Goal: Task Accomplishment & Management: Manage account settings

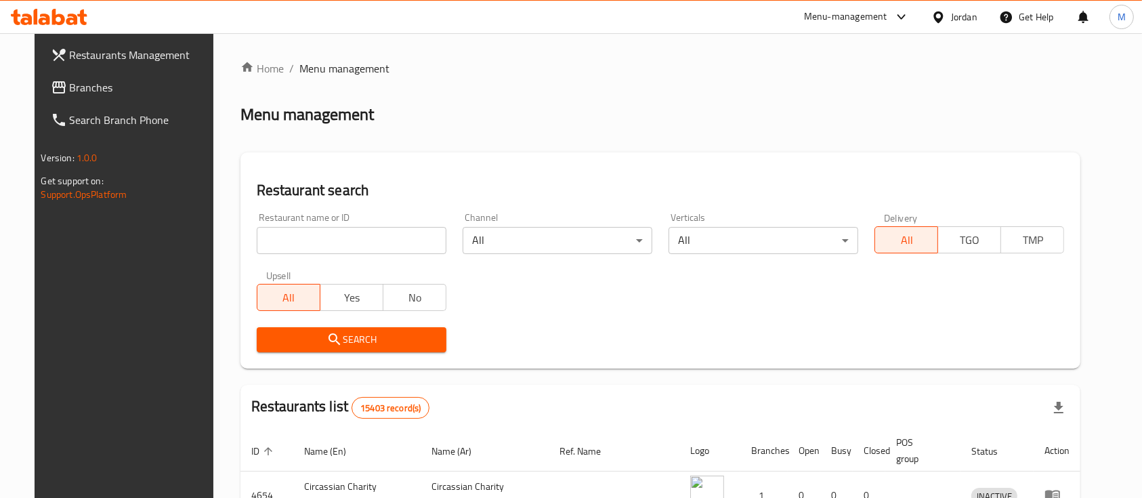
click at [337, 246] on input "search" at bounding box center [352, 240] width 190 height 27
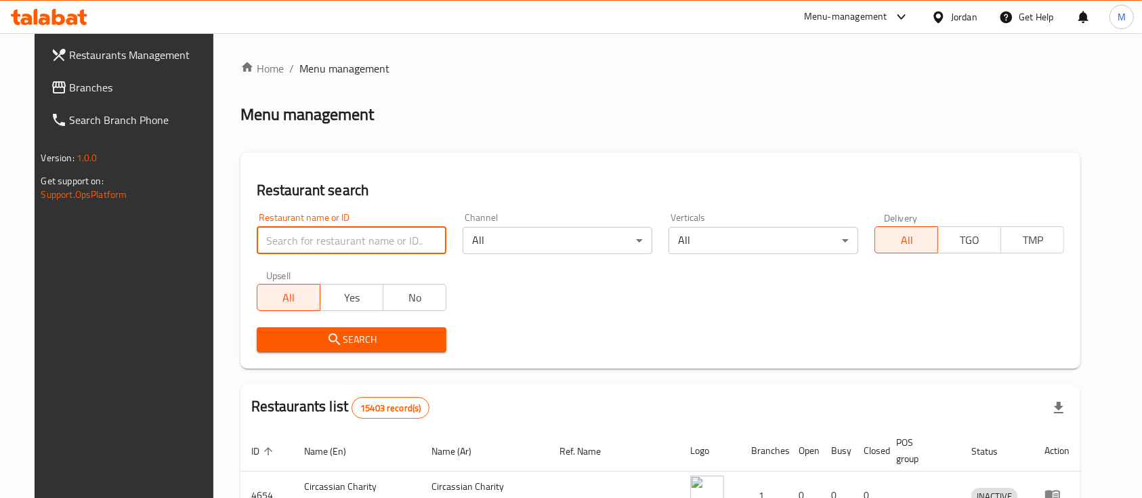
type input "س"
type input "[DEMOGRAPHIC_DATA] Roastries"
click button "Search" at bounding box center [352, 339] width 190 height 25
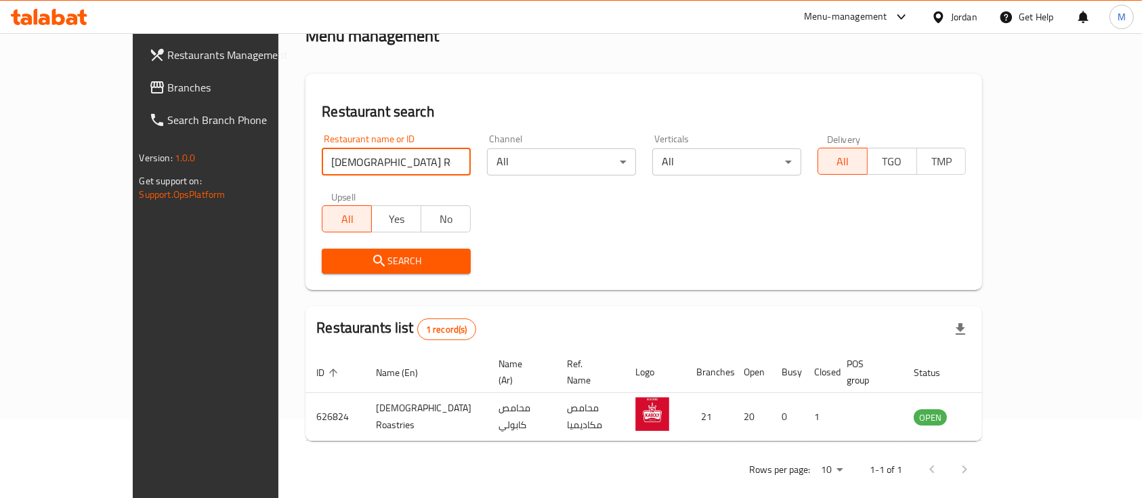
scroll to position [79, 0]
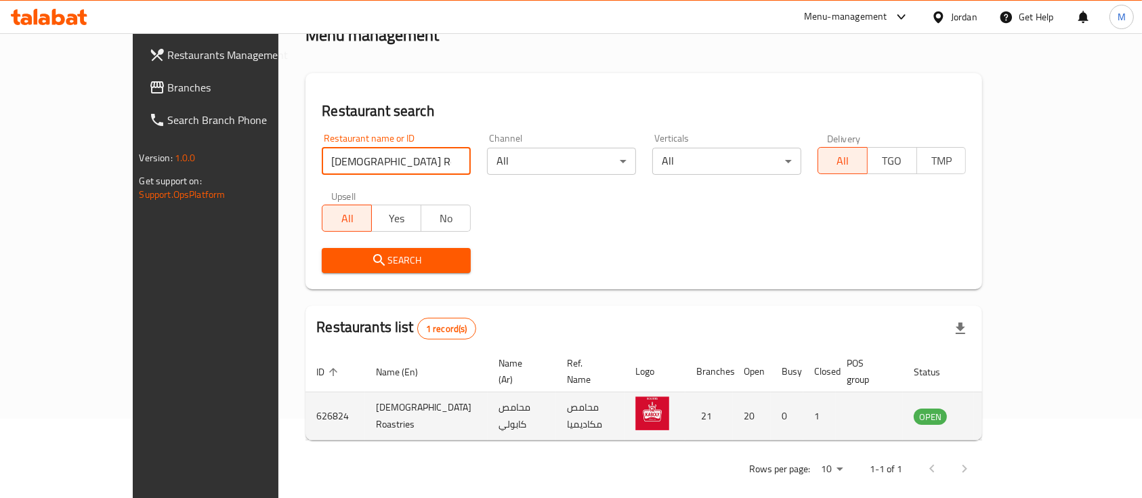
click at [1001, 408] on icon "enhanced table" at bounding box center [993, 416] width 16 height 16
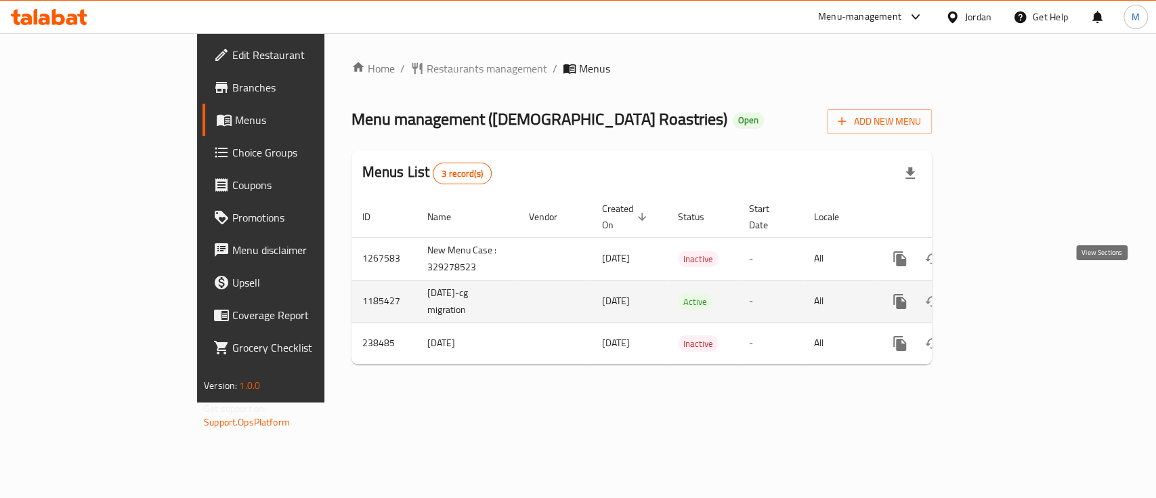
click at [1014, 294] on link "enhanced table" at bounding box center [998, 301] width 33 height 33
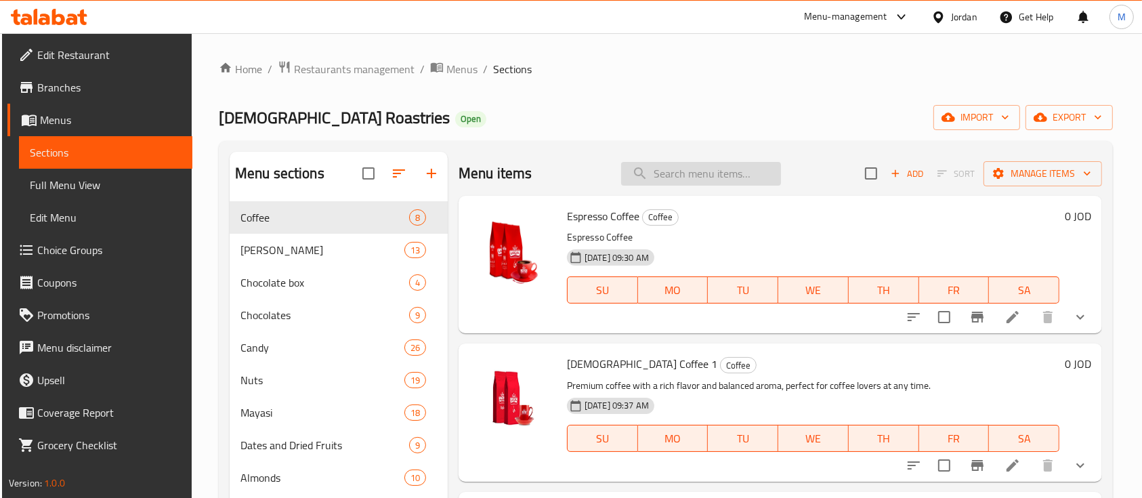
click at [701, 182] on input "search" at bounding box center [701, 174] width 160 height 24
type input "F"
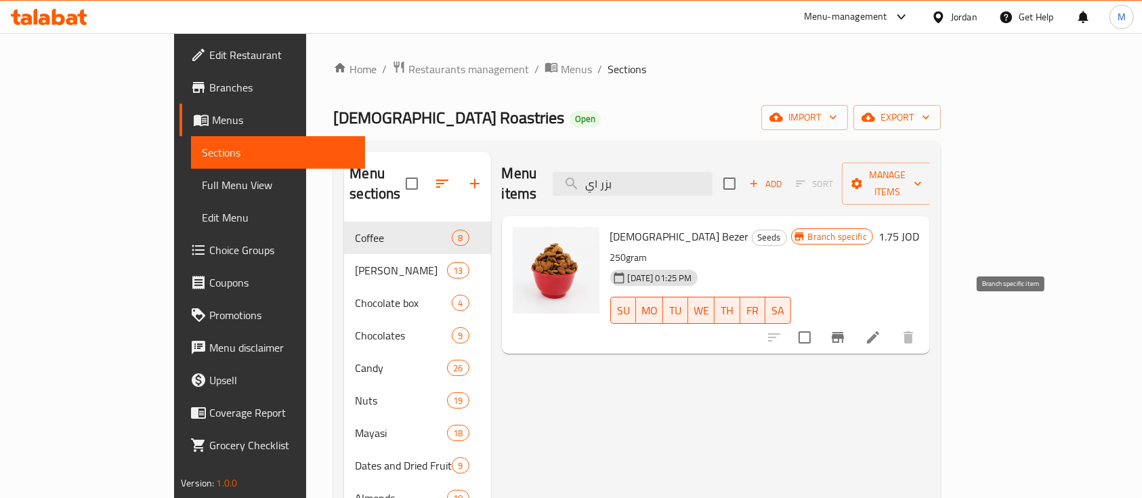
type input "بزر اي"
click at [844, 332] on icon "Branch-specific-item" at bounding box center [838, 337] width 12 height 11
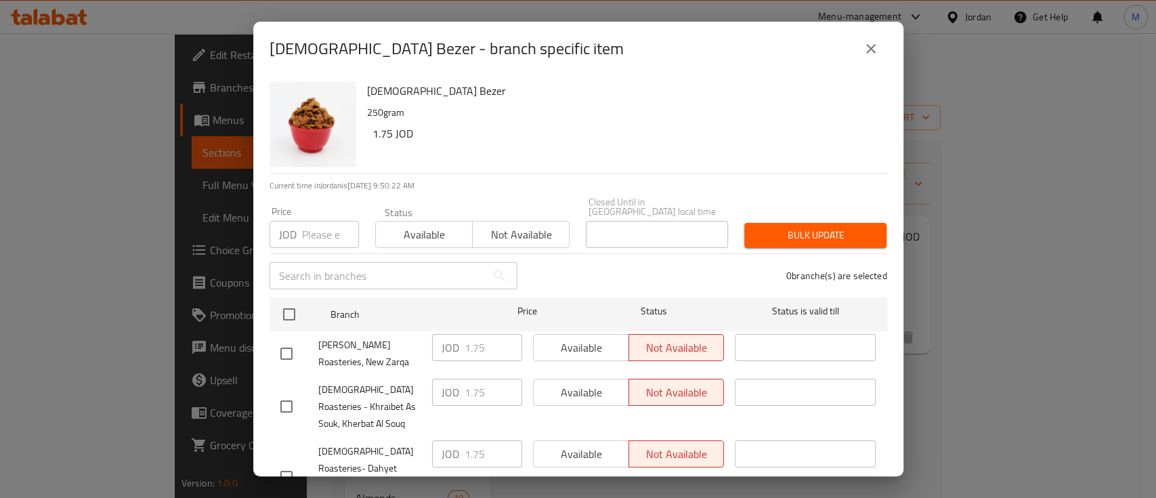
drag, startPoint x: 325, startPoint y: 224, endPoint x: 339, endPoint y: 228, distance: 14.8
click at [325, 226] on input "number" at bounding box center [330, 234] width 57 height 27
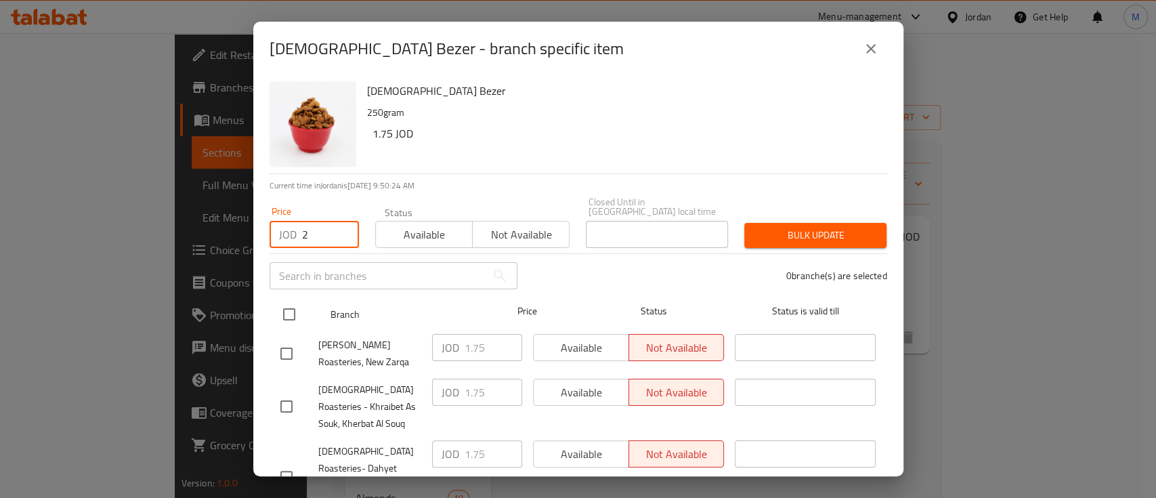
type input "2"
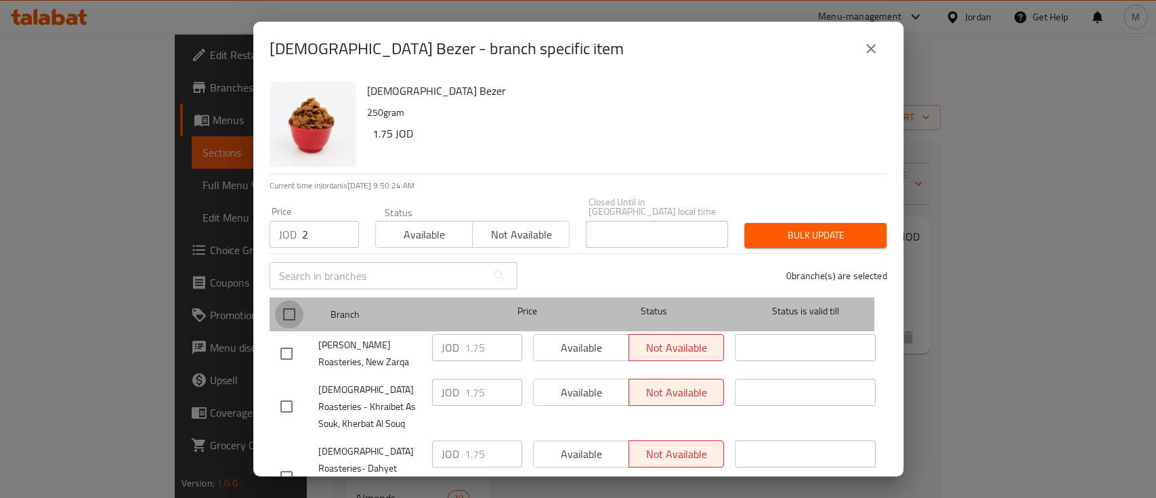
click at [289, 305] on input "checkbox" at bounding box center [289, 314] width 28 height 28
checkbox input "true"
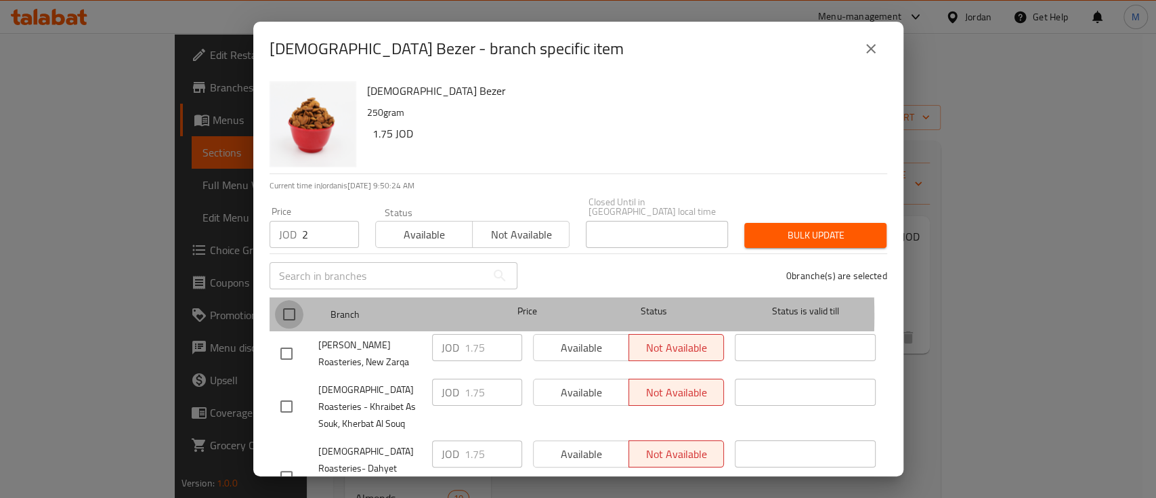
checkbox input "true"
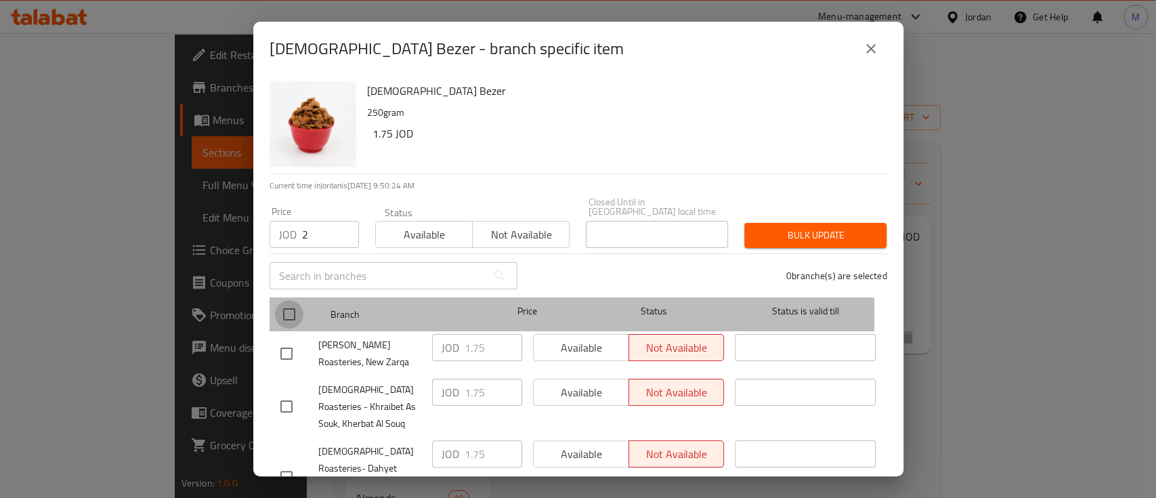
checkbox input "true"
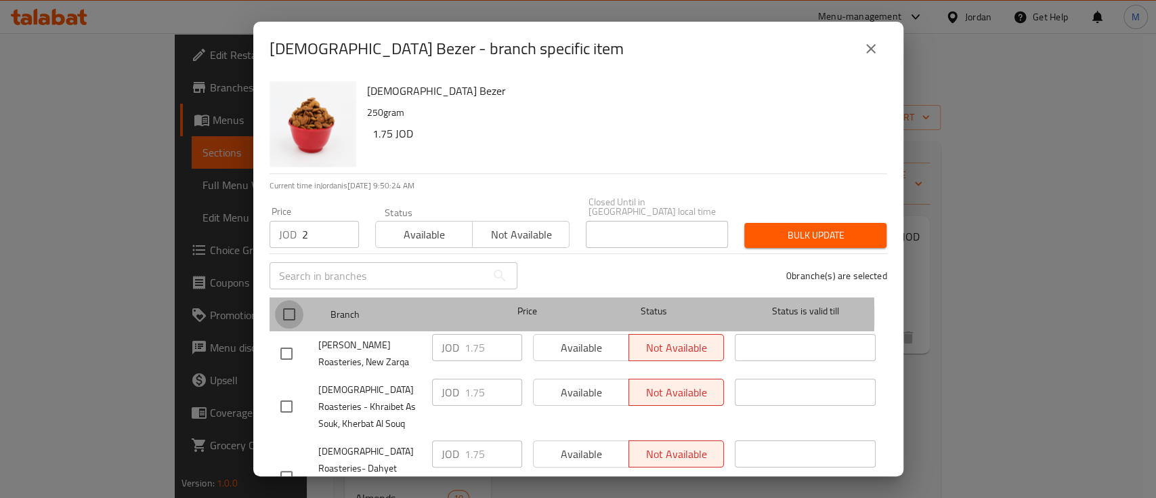
checkbox input "true"
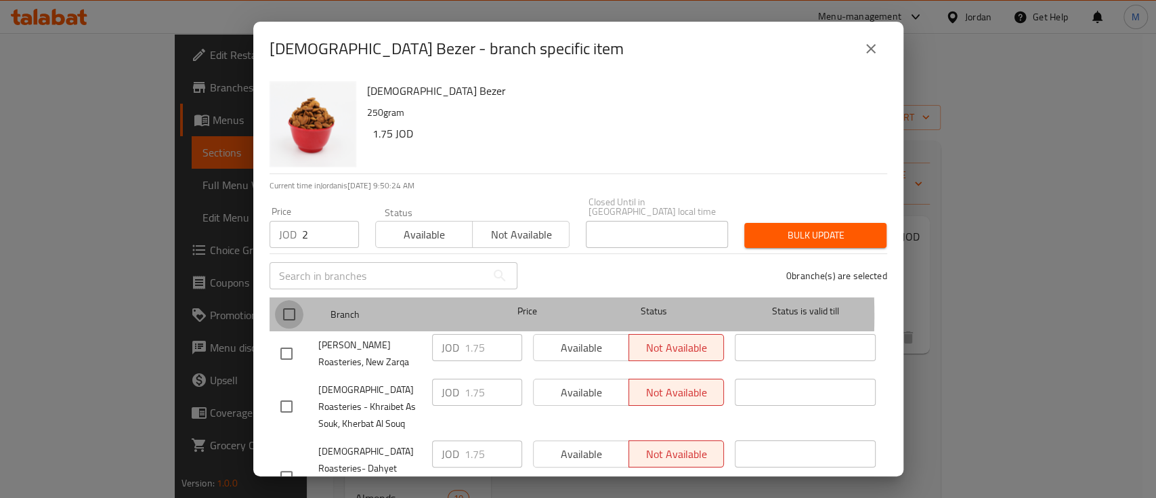
checkbox input "true"
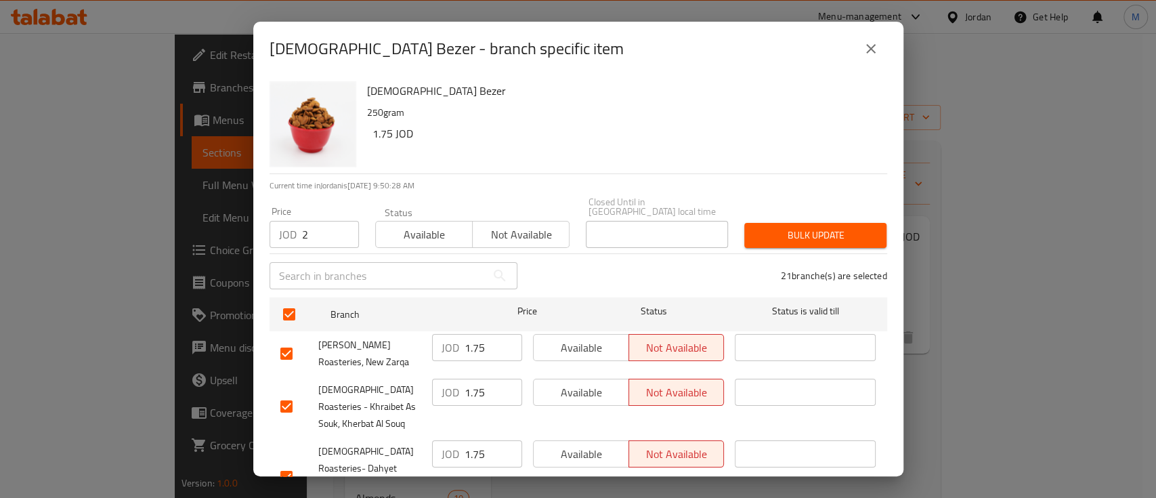
click at [816, 227] on span "Bulk update" at bounding box center [815, 235] width 121 height 17
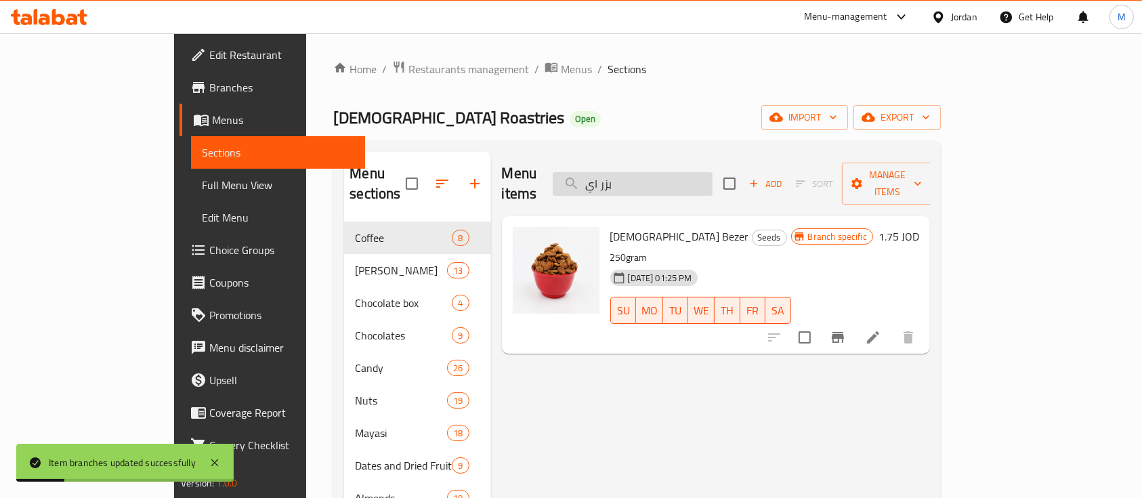
drag, startPoint x: 701, startPoint y: 173, endPoint x: 623, endPoint y: 175, distance: 77.9
click at [623, 175] on input "بزر اي" at bounding box center [633, 184] width 160 height 24
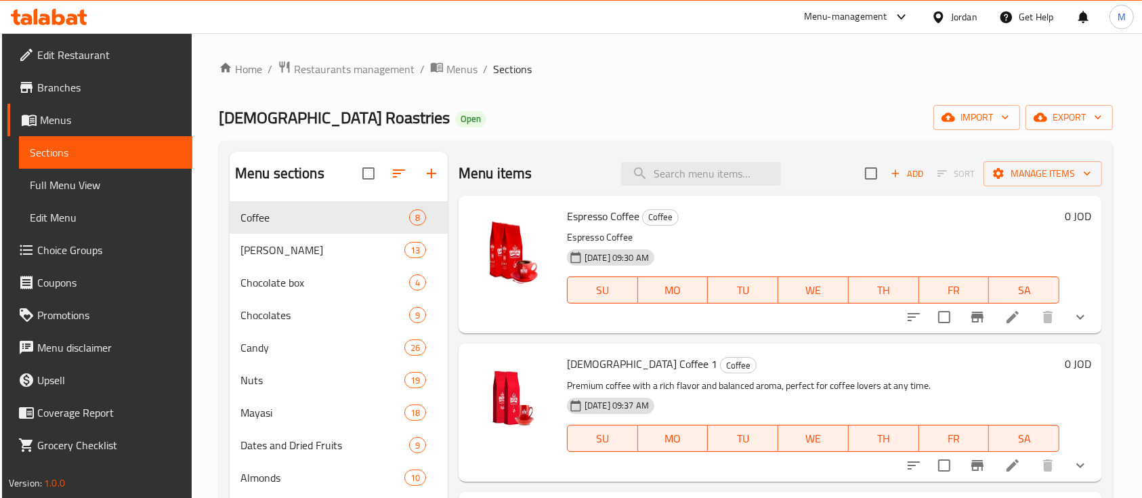
click at [709, 54] on div "Home / Restaurants management / Menus / Sections Kaboly Roastries Open import e…" at bounding box center [666, 360] width 948 height 654
click at [716, 177] on input "search" at bounding box center [701, 174] width 160 height 24
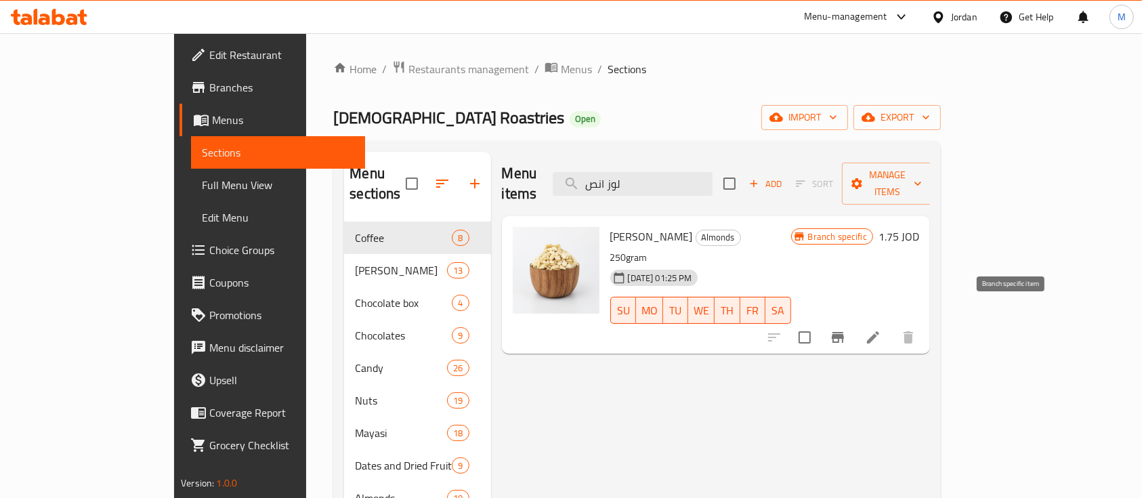
type input "لوز انص"
click at [844, 332] on icon "Branch-specific-item" at bounding box center [838, 337] width 12 height 11
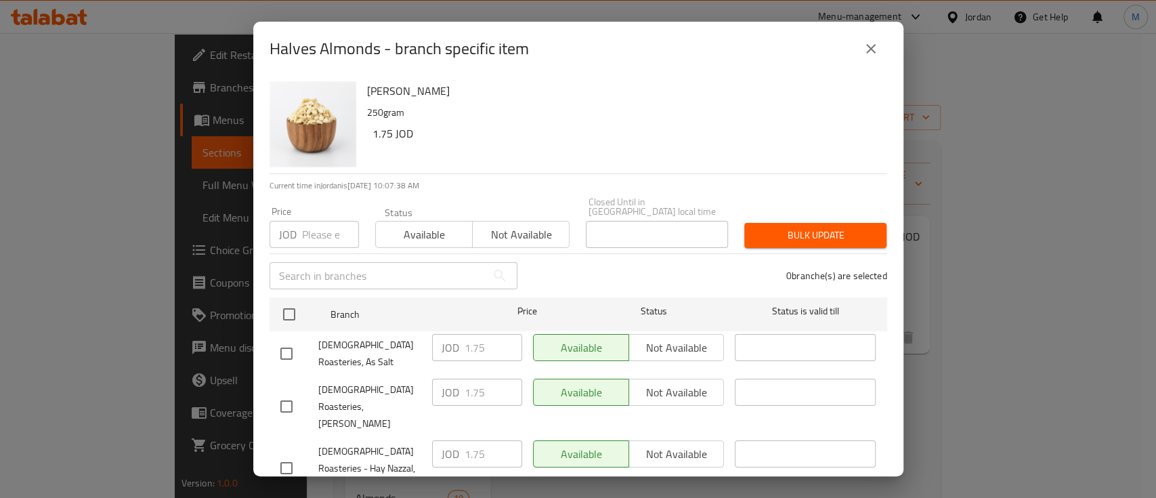
click at [316, 229] on input "number" at bounding box center [330, 234] width 57 height 27
paste input "1.87"
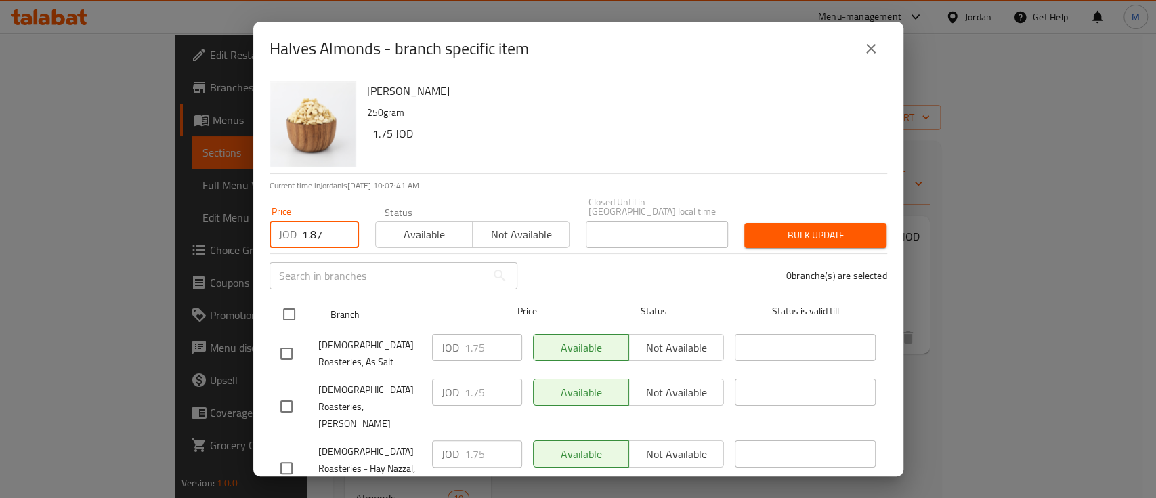
type input "1.87"
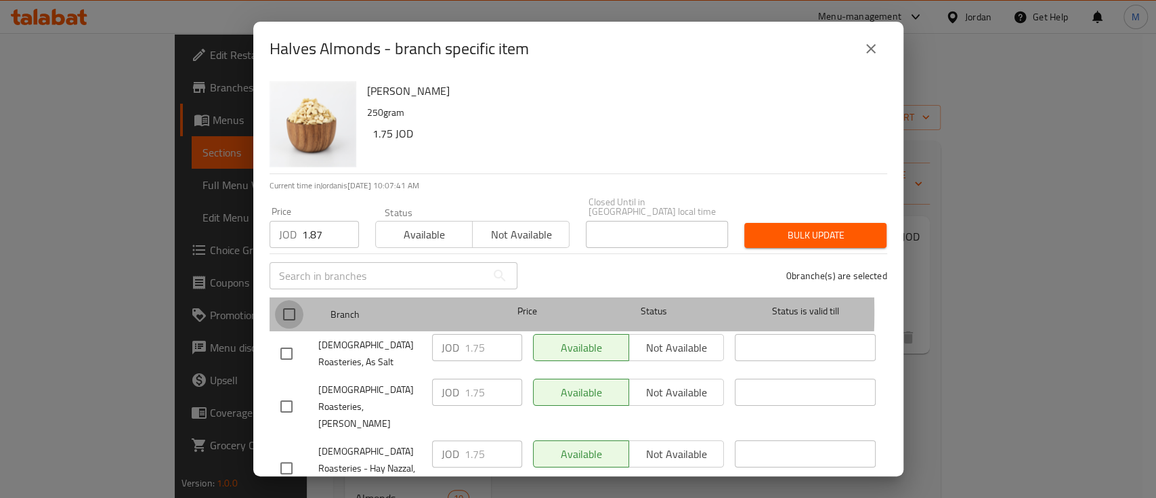
click at [293, 302] on input "checkbox" at bounding box center [289, 314] width 28 height 28
checkbox input "true"
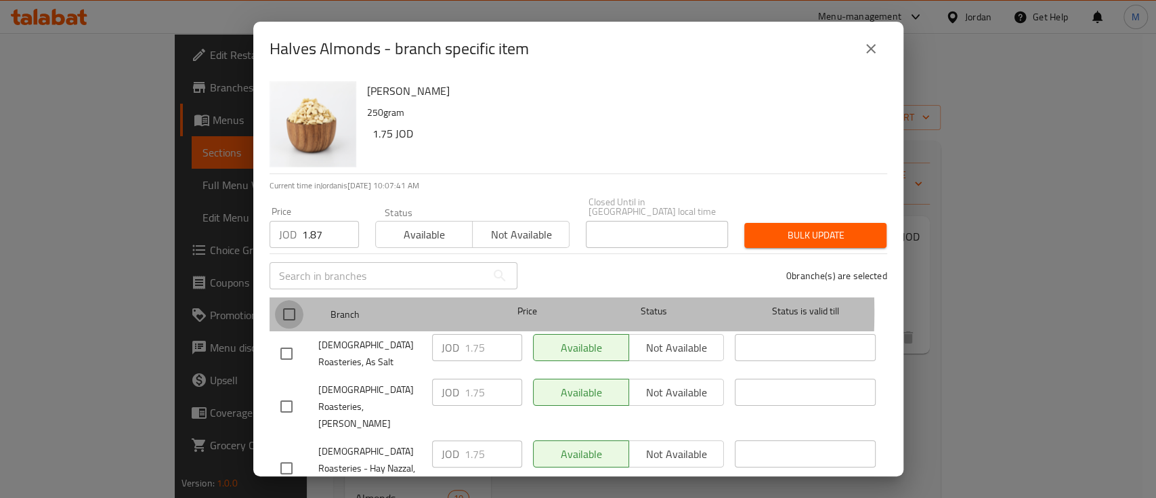
checkbox input "true"
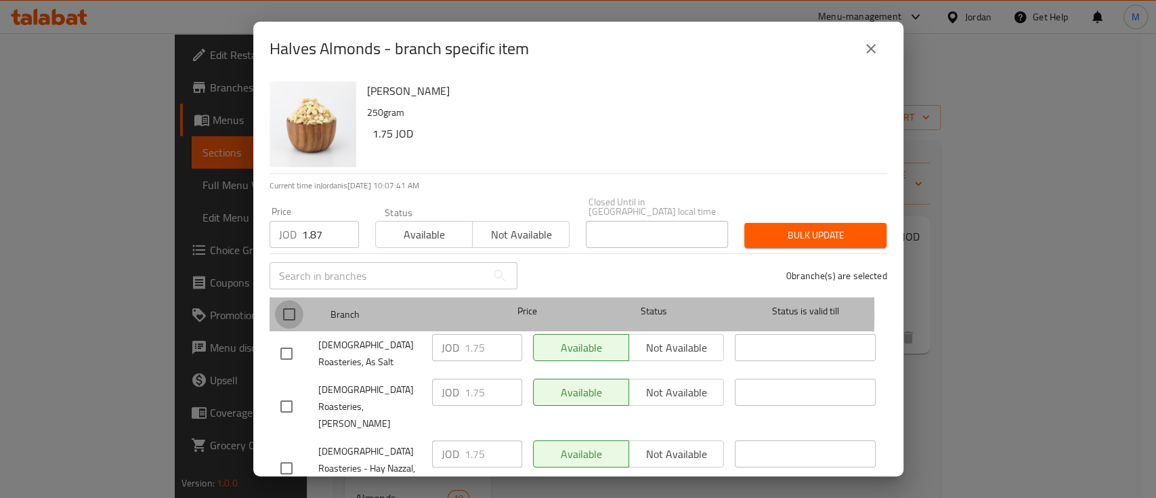
checkbox input "true"
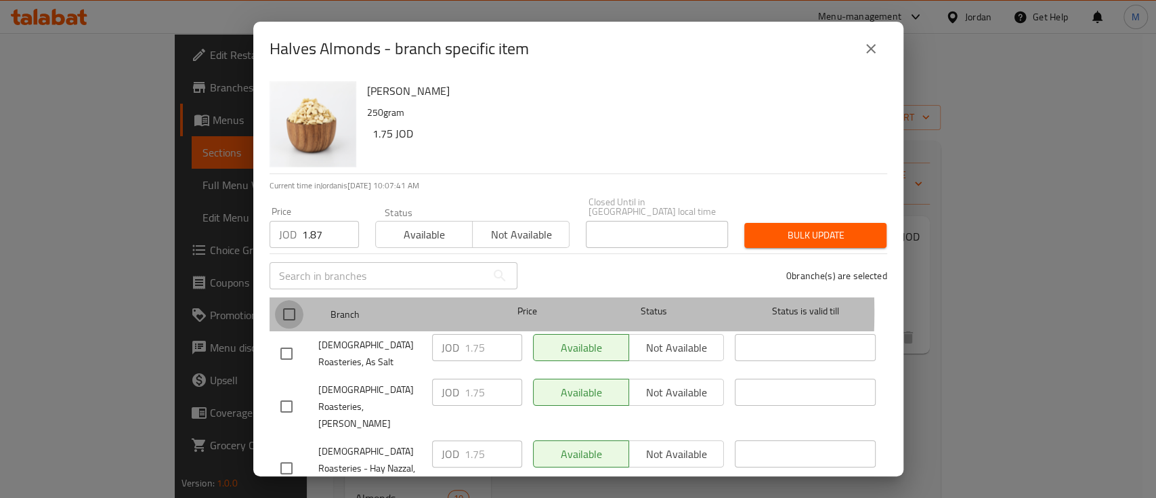
checkbox input "true"
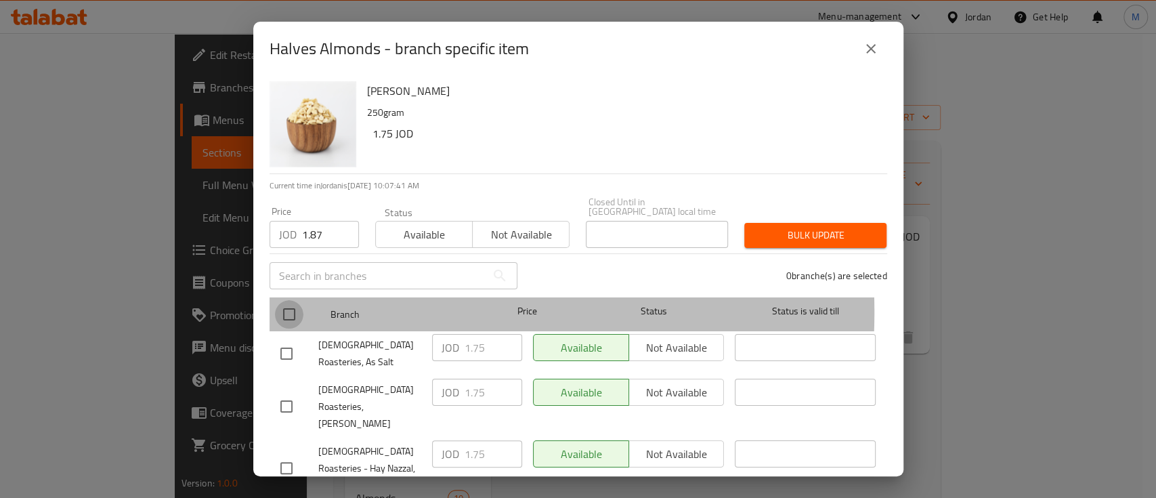
checkbox input "true"
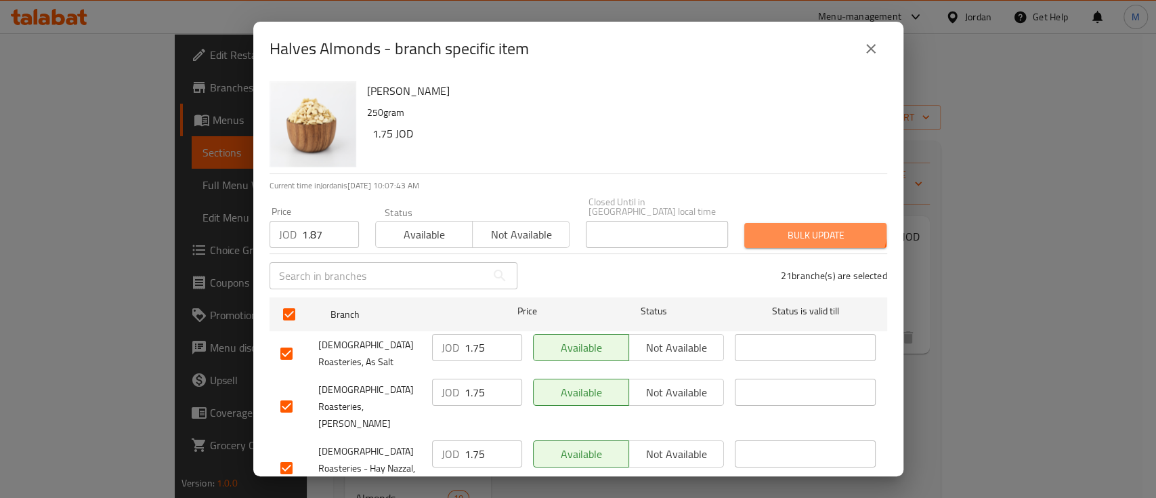
click at [795, 227] on span "Bulk update" at bounding box center [815, 235] width 121 height 17
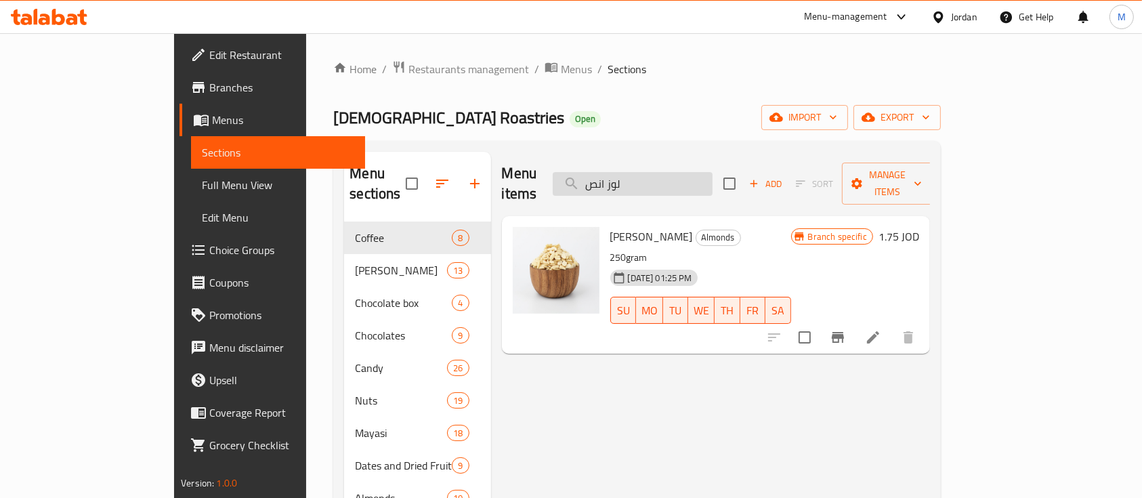
drag, startPoint x: 655, startPoint y: 171, endPoint x: 675, endPoint y: 171, distance: 19.7
click at [675, 172] on input "لوز انص" at bounding box center [633, 184] width 160 height 24
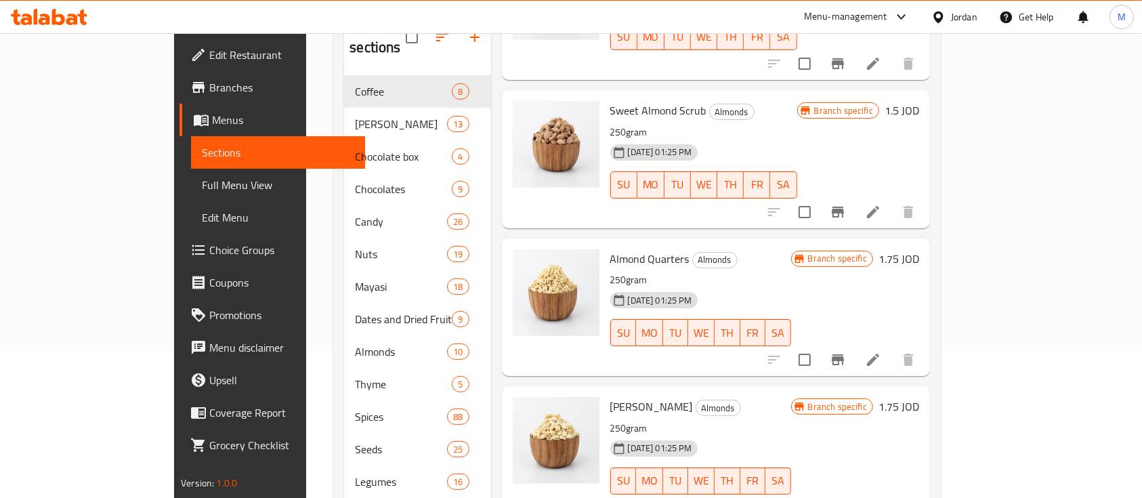
scroll to position [180, 0]
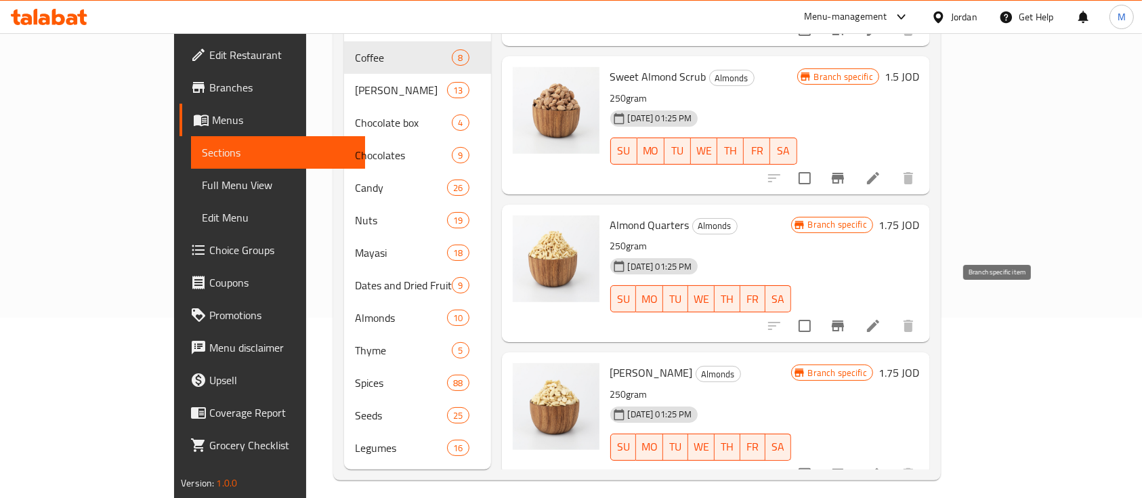
type input "لوز"
click at [846, 318] on icon "Branch-specific-item" at bounding box center [838, 326] width 16 height 16
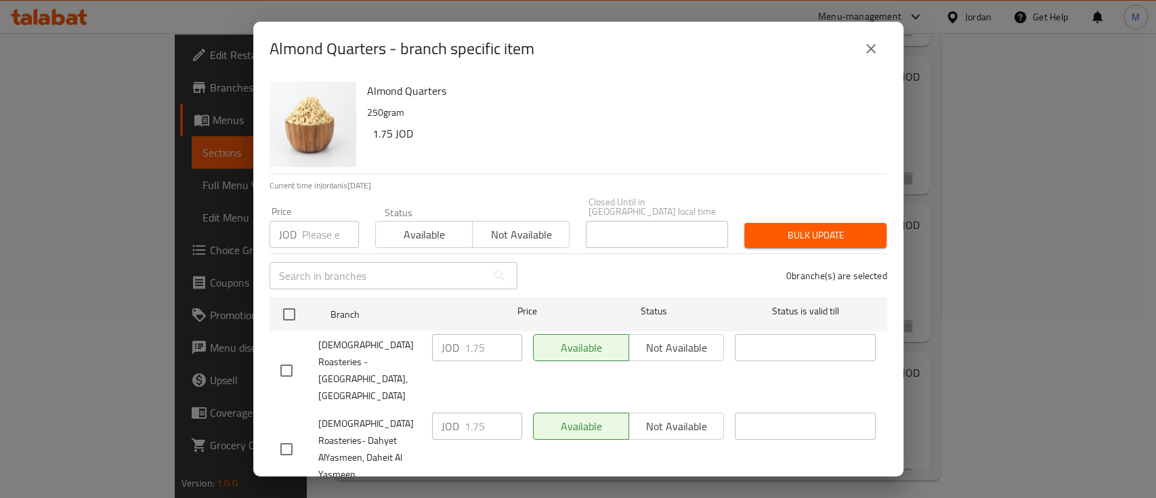
click at [332, 231] on input "number" at bounding box center [330, 234] width 57 height 27
paste input "1.87"
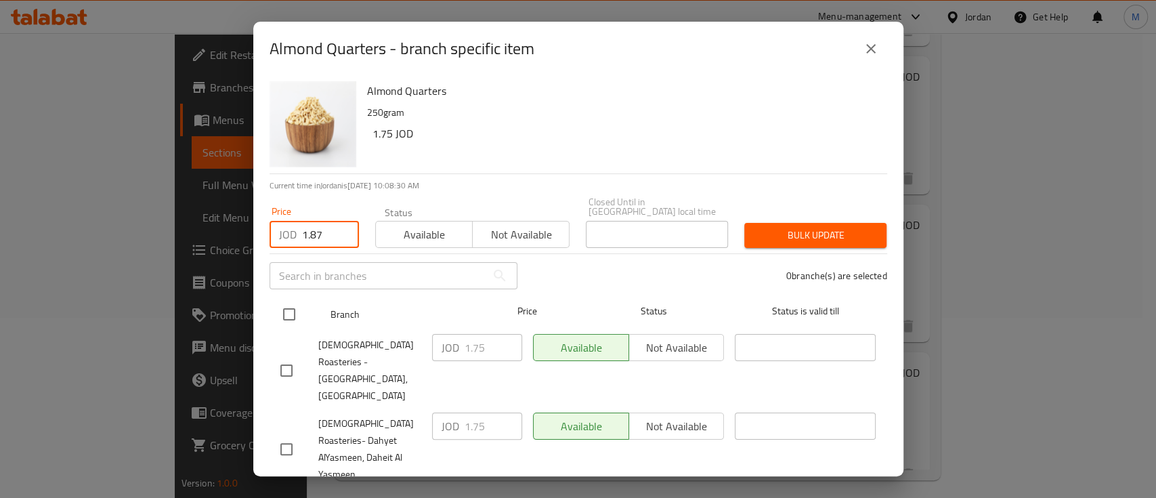
type input "1.87"
click at [296, 307] on input "checkbox" at bounding box center [289, 314] width 28 height 28
checkbox input "true"
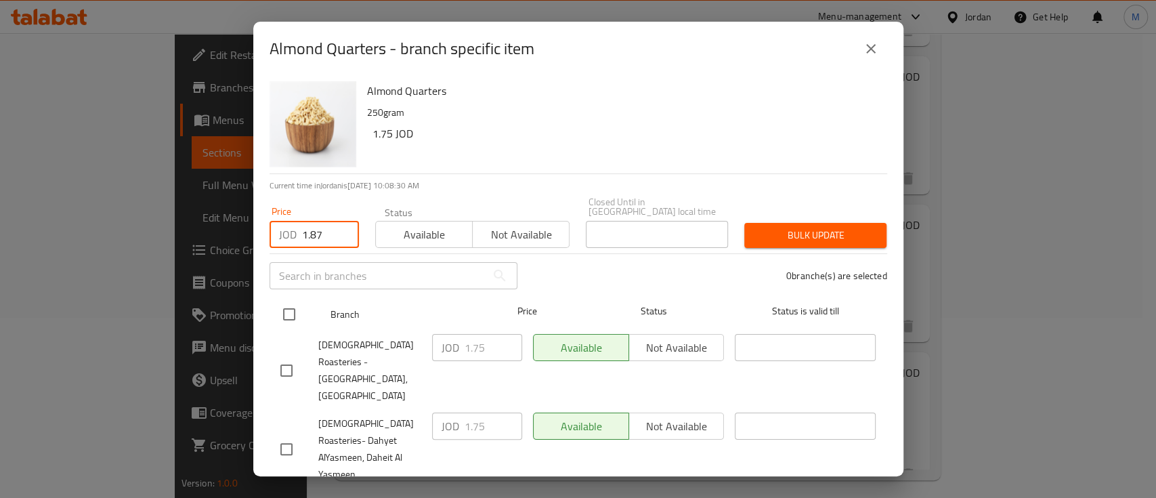
checkbox input "true"
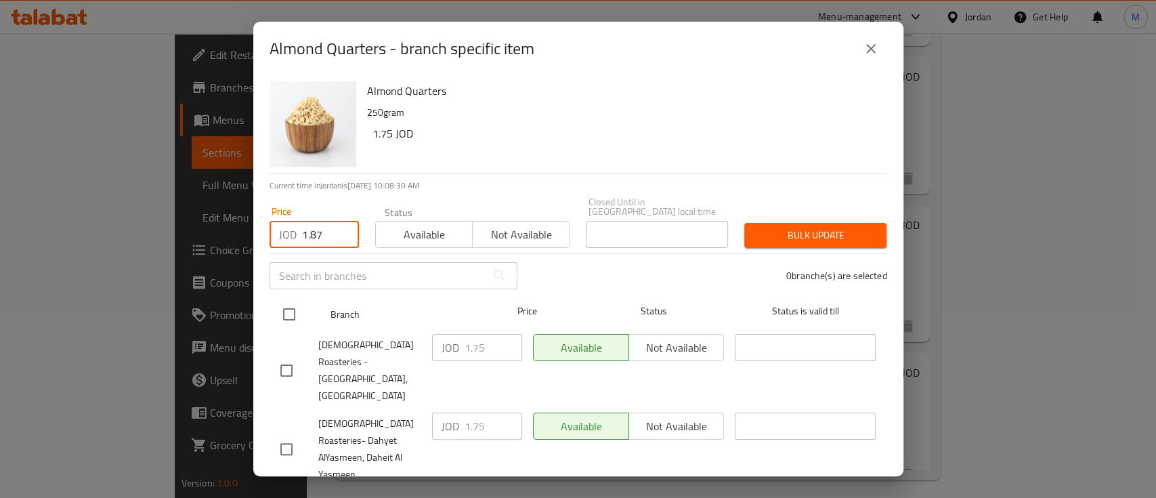
checkbox input "true"
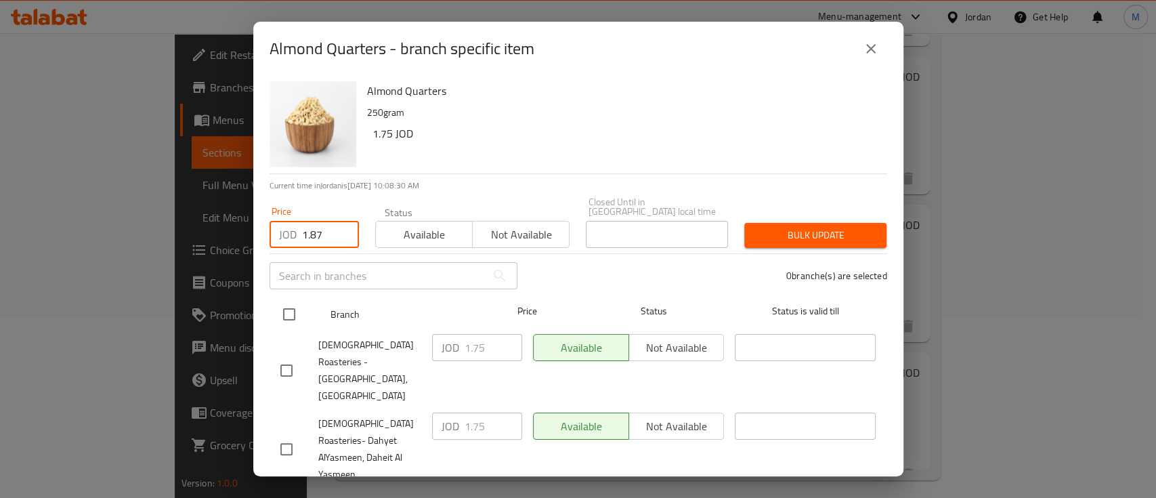
checkbox input "true"
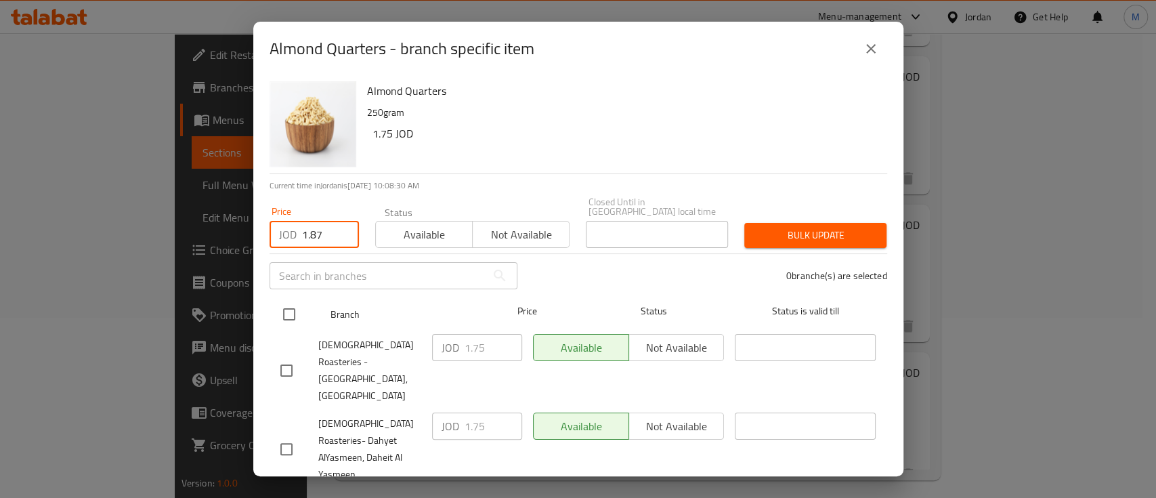
checkbox input "true"
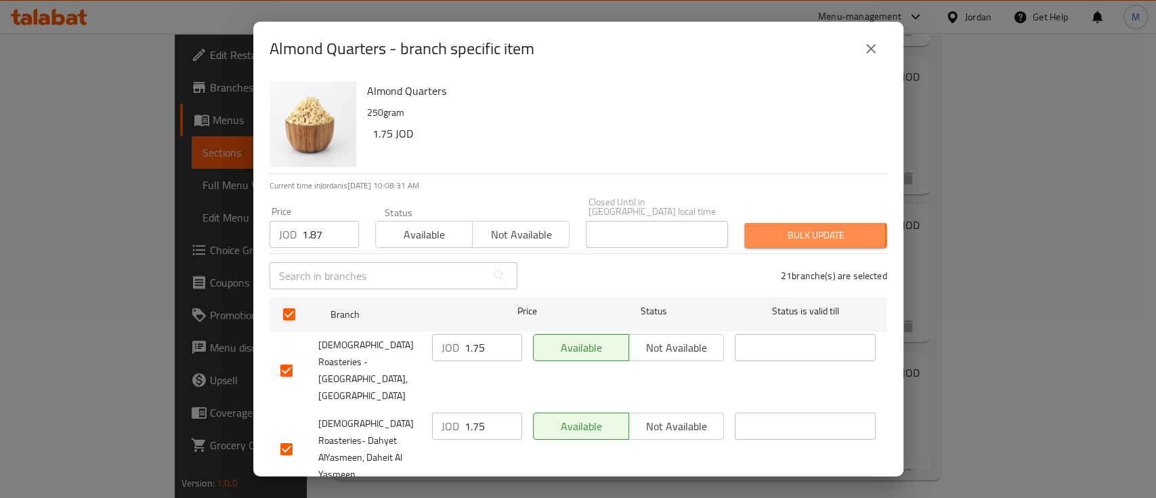
click at [770, 227] on span "Bulk update" at bounding box center [815, 235] width 121 height 17
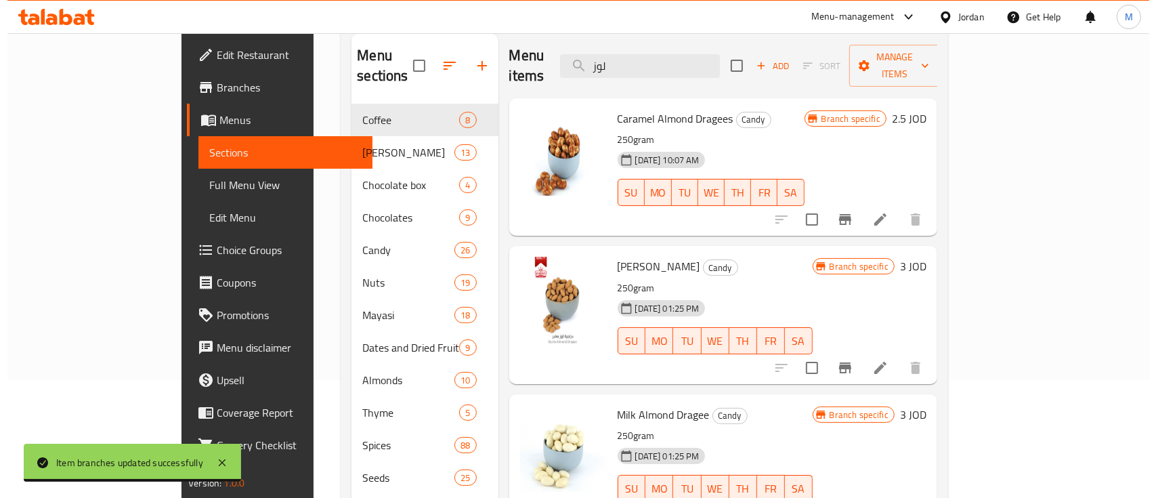
scroll to position [0, 0]
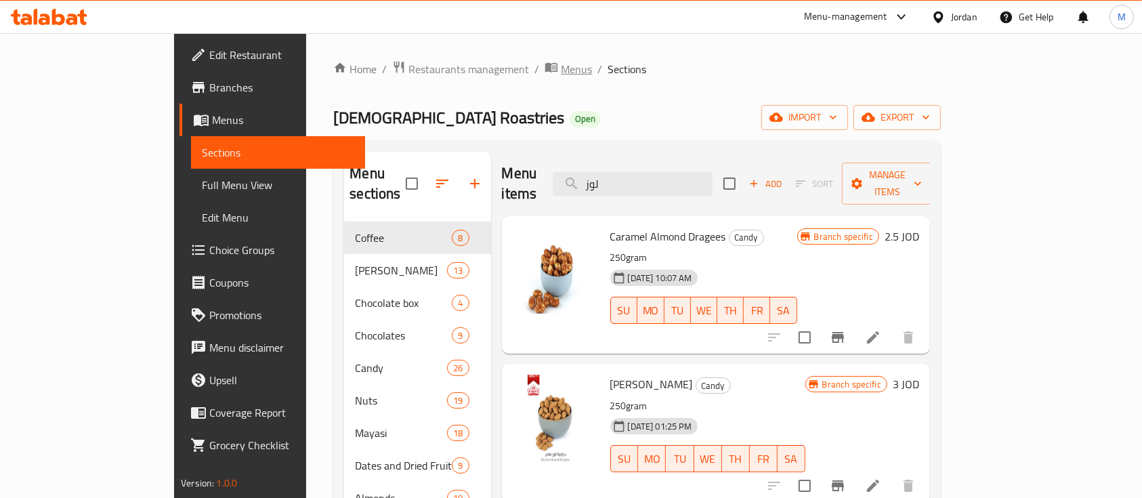
click at [561, 66] on span "Menus" at bounding box center [576, 69] width 31 height 16
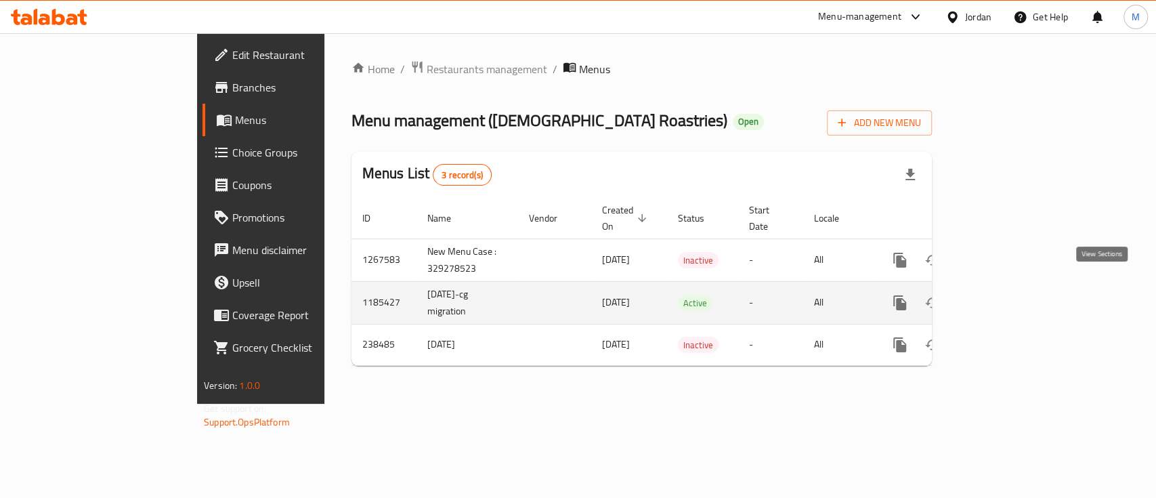
click at [1006, 295] on icon "enhanced table" at bounding box center [998, 303] width 16 height 16
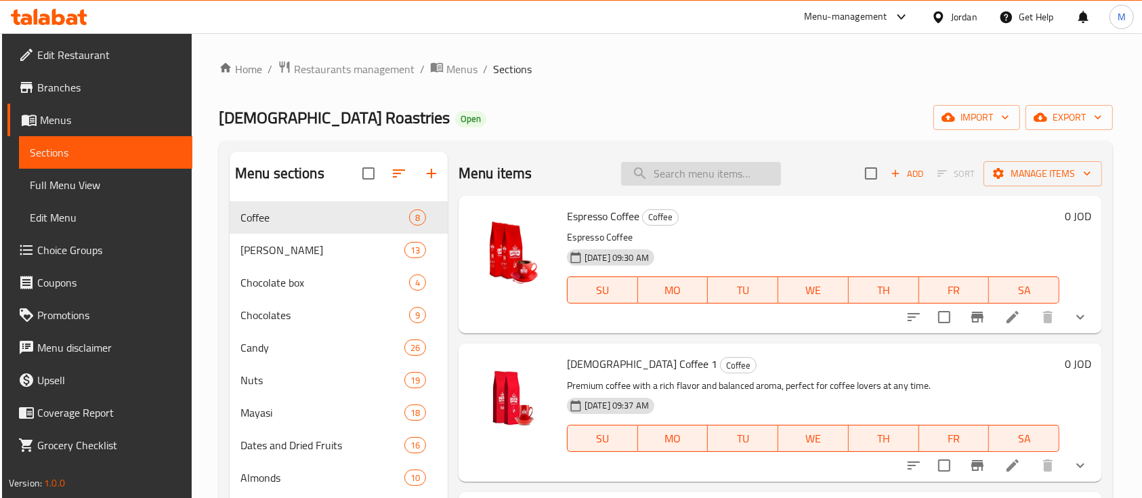
click at [686, 173] on input "search" at bounding box center [701, 174] width 160 height 24
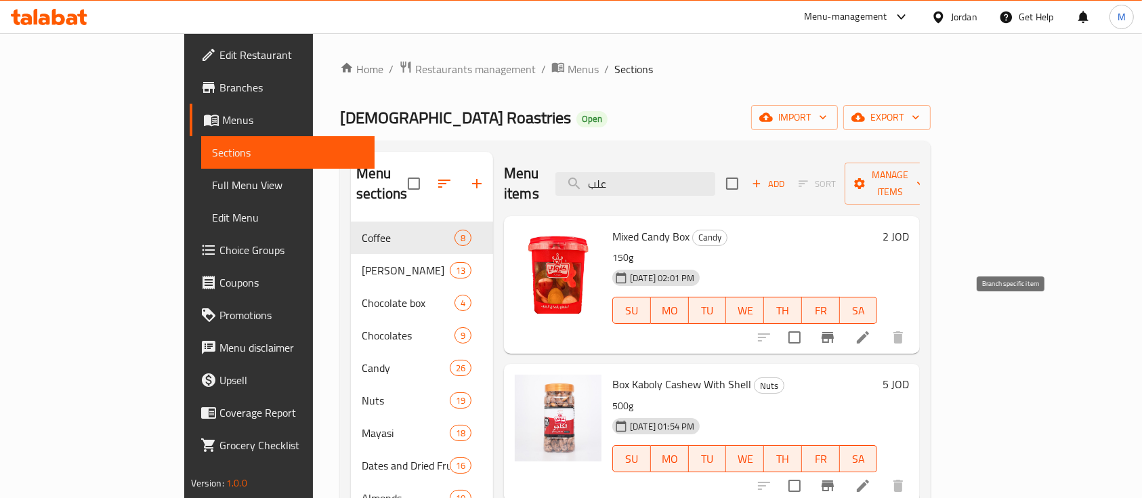
type input "علب"
click at [844, 321] on button "Branch-specific-item" at bounding box center [828, 337] width 33 height 33
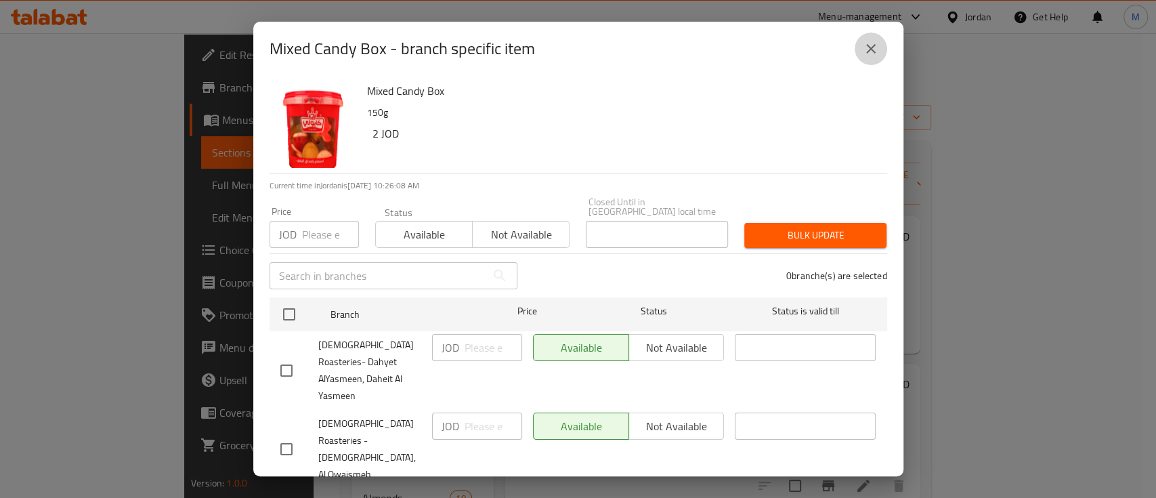
drag, startPoint x: 862, startPoint y: 57, endPoint x: 948, endPoint y: 111, distance: 102.2
click at [862, 57] on button "close" at bounding box center [871, 49] width 33 height 33
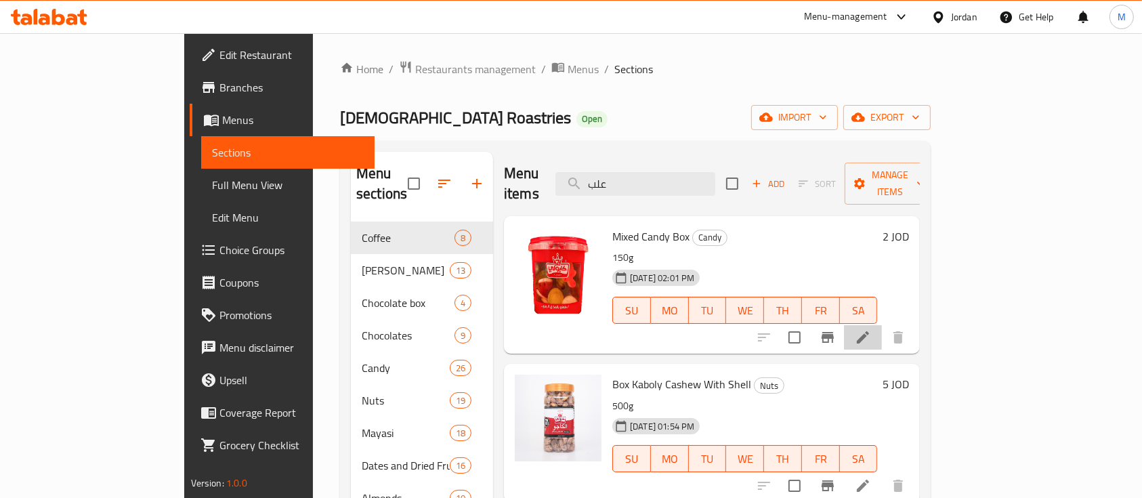
click at [882, 325] on li at bounding box center [863, 337] width 38 height 24
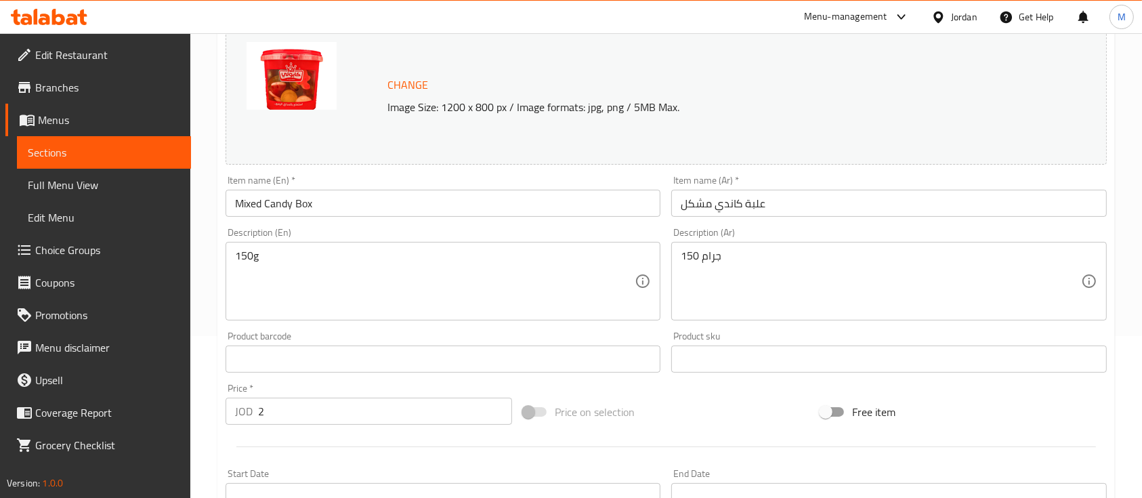
scroll to position [451, 0]
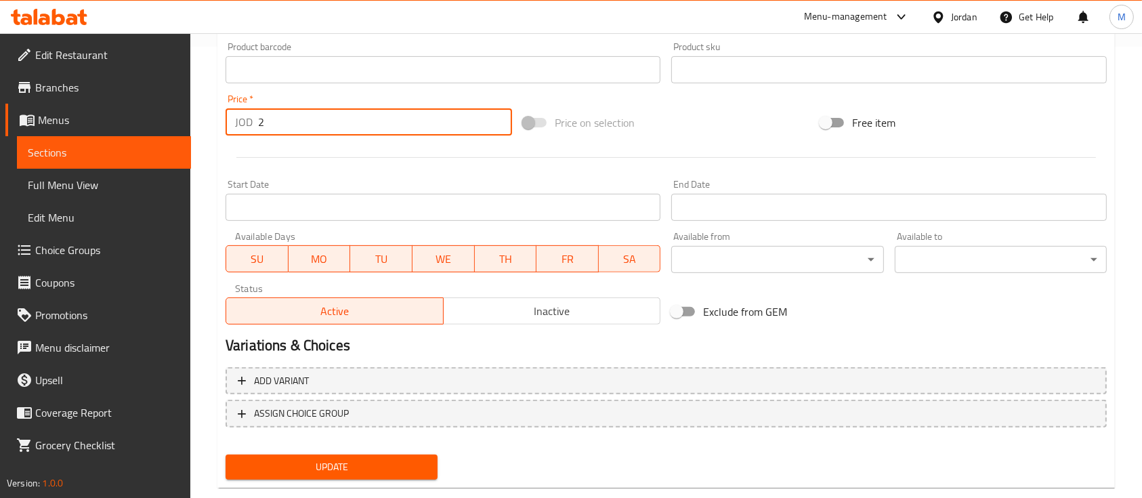
drag, startPoint x: 269, startPoint y: 123, endPoint x: 259, endPoint y: 125, distance: 9.9
click at [264, 123] on input "2" at bounding box center [385, 121] width 254 height 27
drag, startPoint x: 270, startPoint y: 122, endPoint x: 259, endPoint y: 120, distance: 11.7
click at [260, 120] on input "2" at bounding box center [385, 121] width 254 height 27
type input "1"
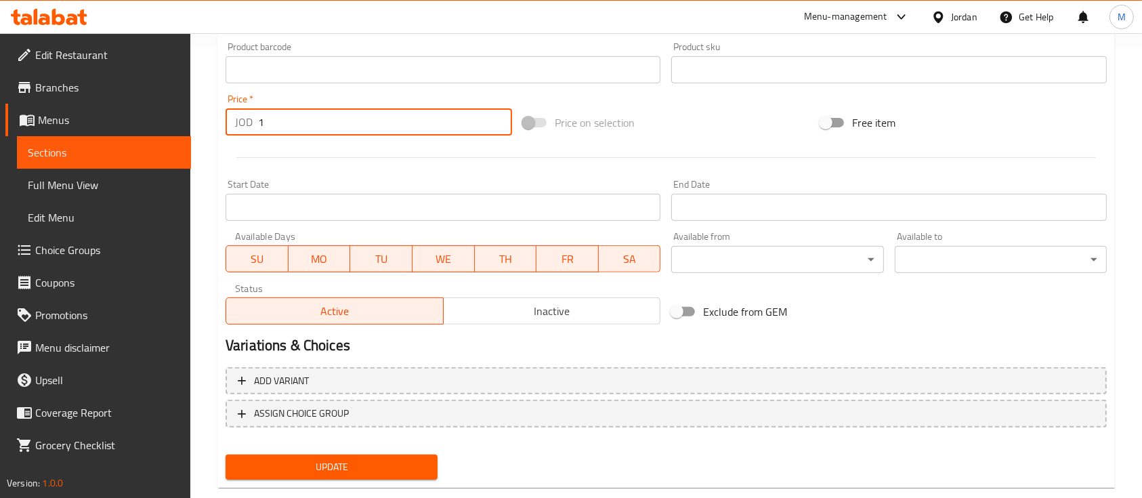
click at [426, 468] on span "Update" at bounding box center [331, 467] width 190 height 17
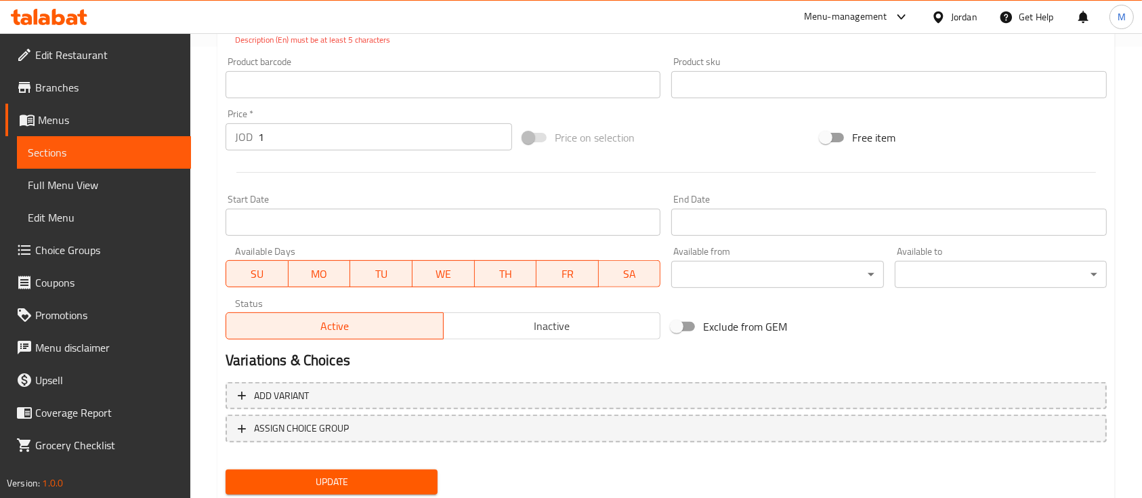
scroll to position [170, 0]
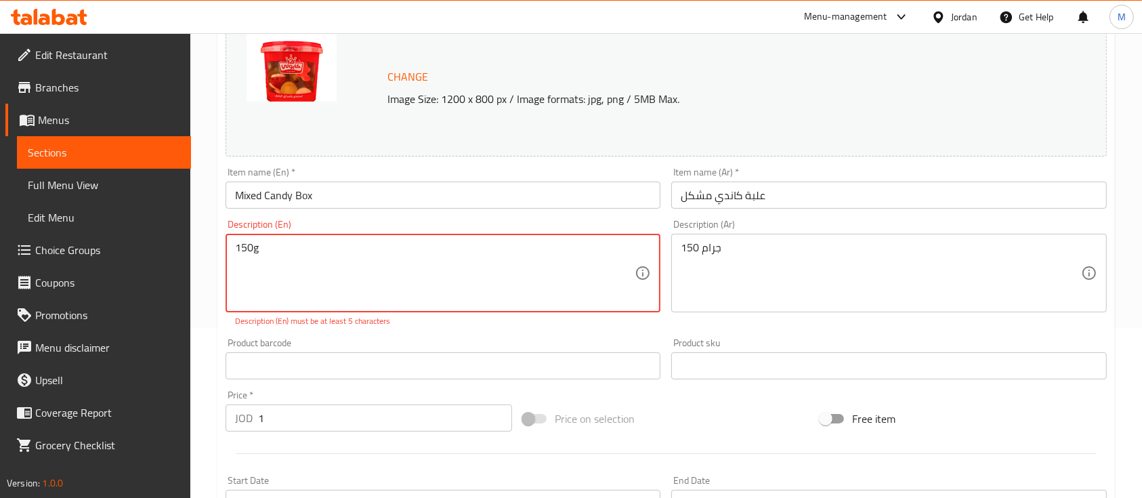
click at [489, 339] on div "Product barcode Product barcode" at bounding box center [443, 358] width 435 height 41
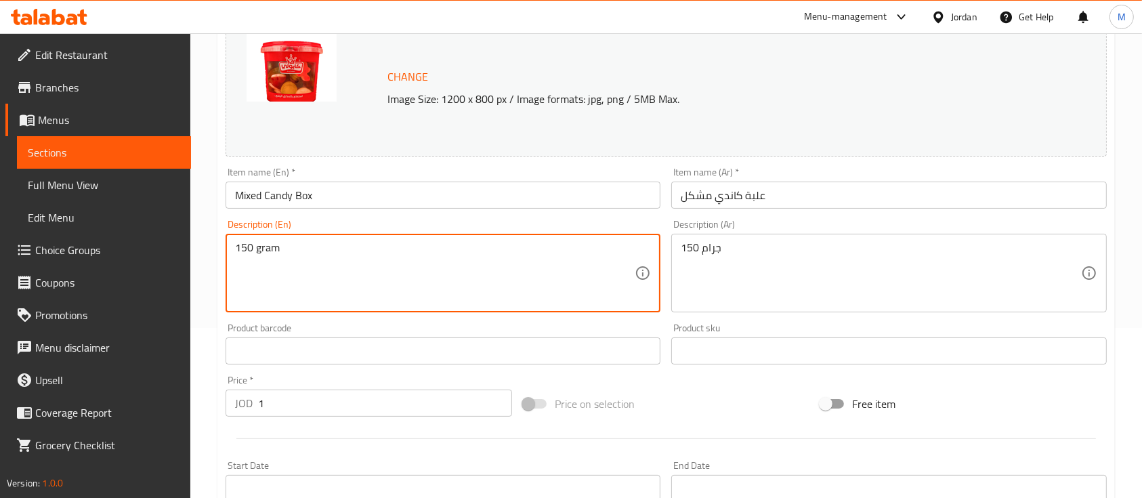
type textarea "150 gram"
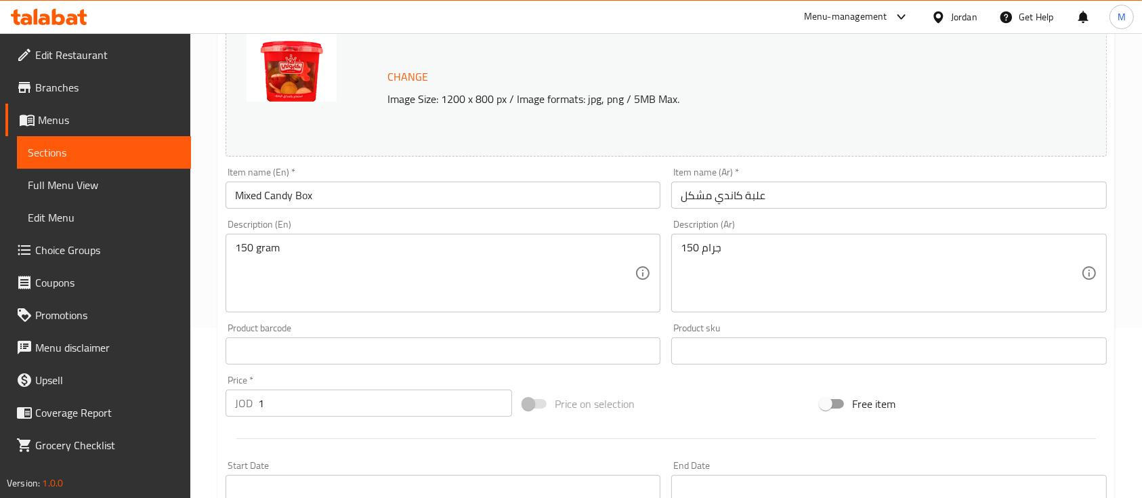
click at [402, 335] on div "Product barcode Product barcode" at bounding box center [443, 343] width 435 height 41
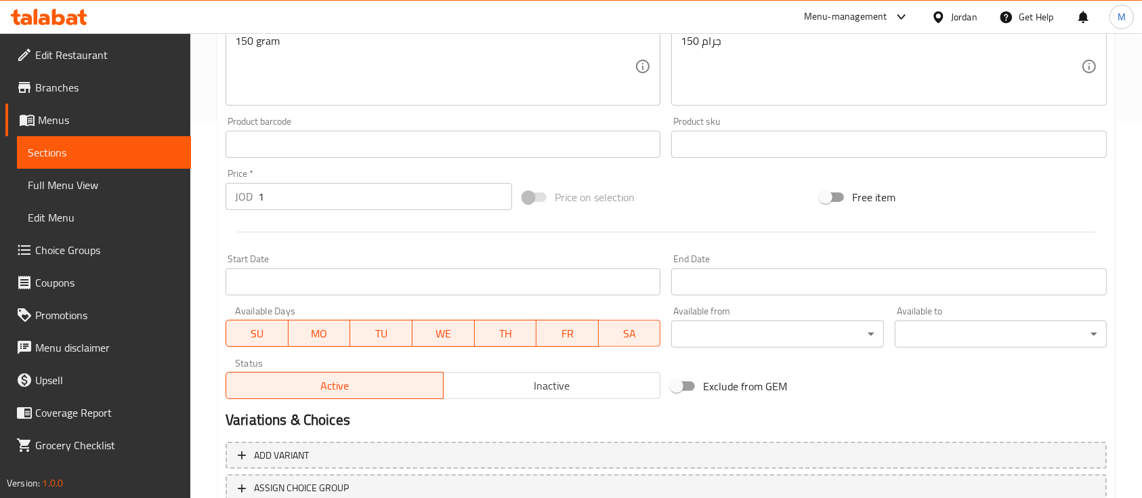
scroll to position [478, 0]
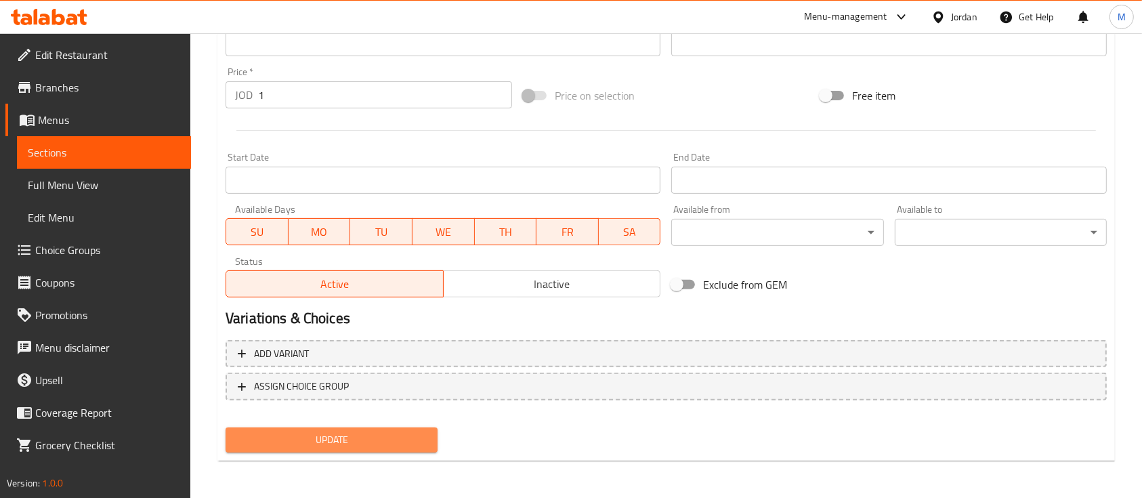
click at [363, 440] on span "Update" at bounding box center [331, 439] width 190 height 17
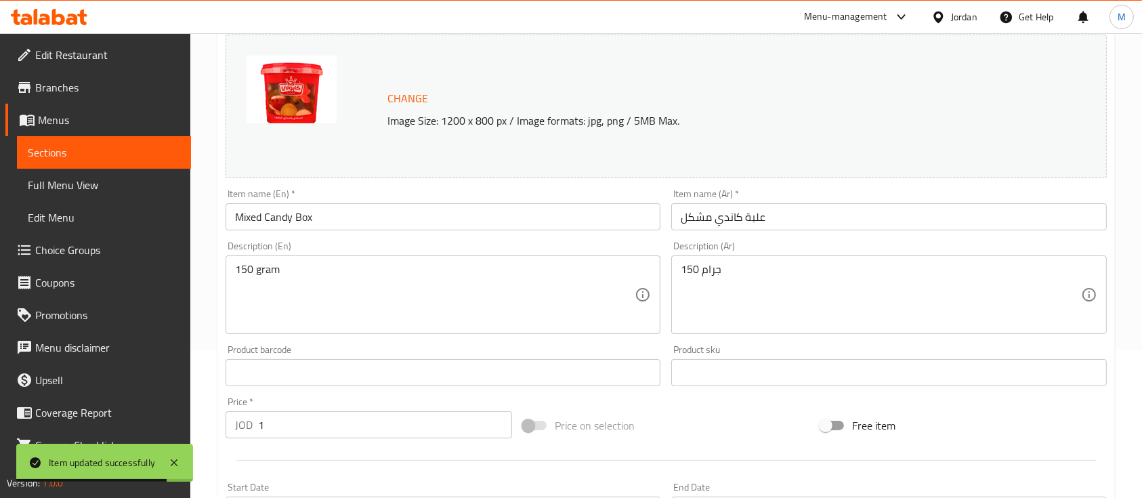
scroll to position [0, 0]
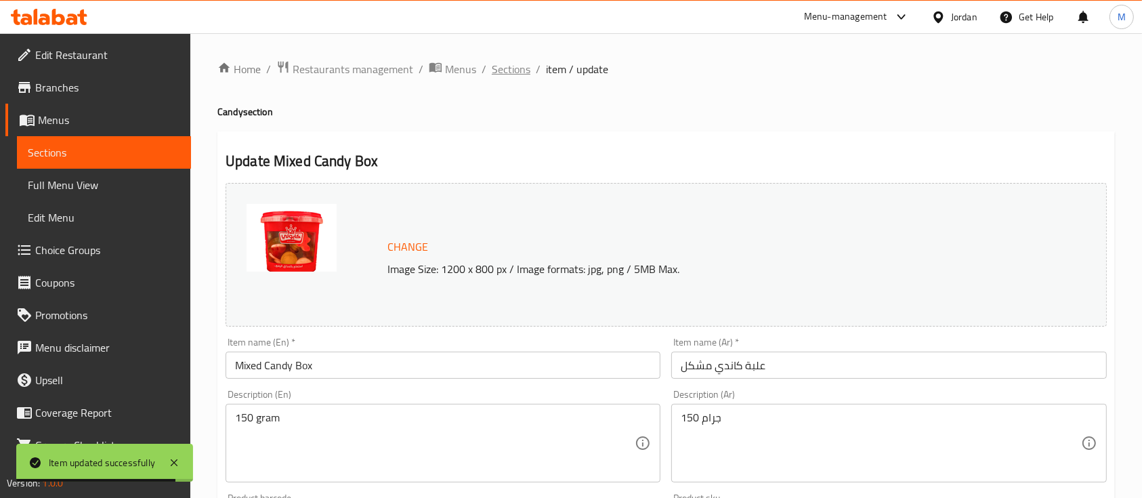
click at [518, 64] on span "Sections" at bounding box center [511, 69] width 39 height 16
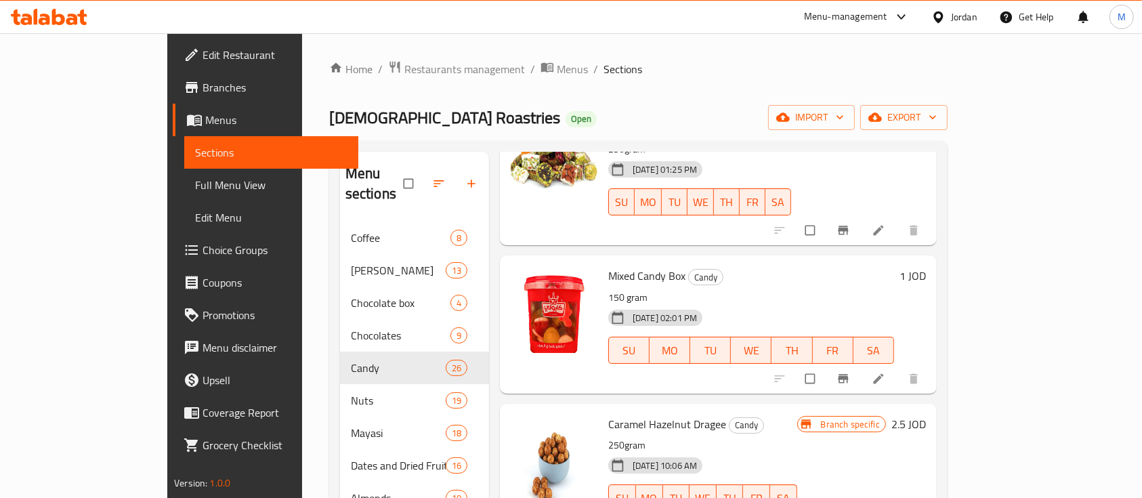
scroll to position [271, 0]
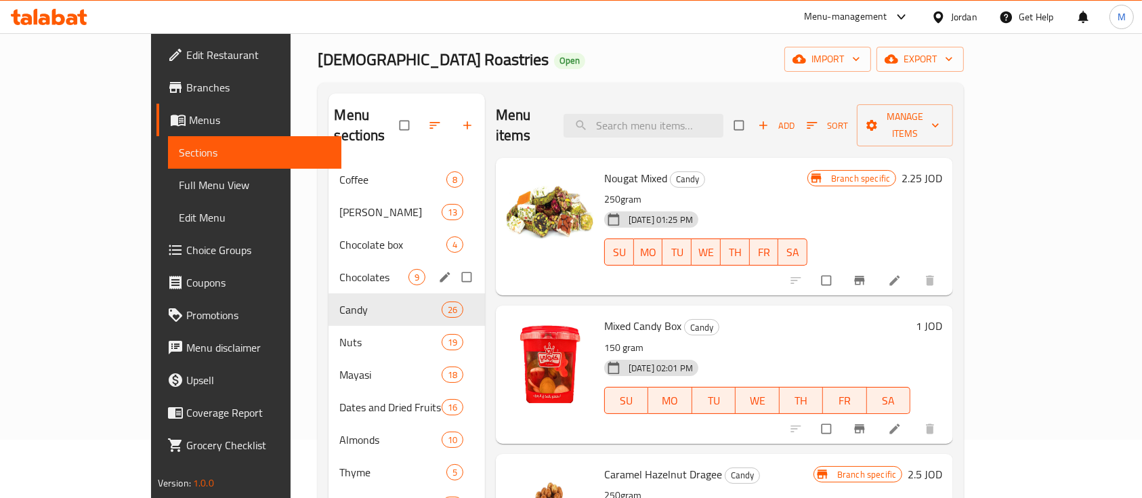
scroll to position [90, 0]
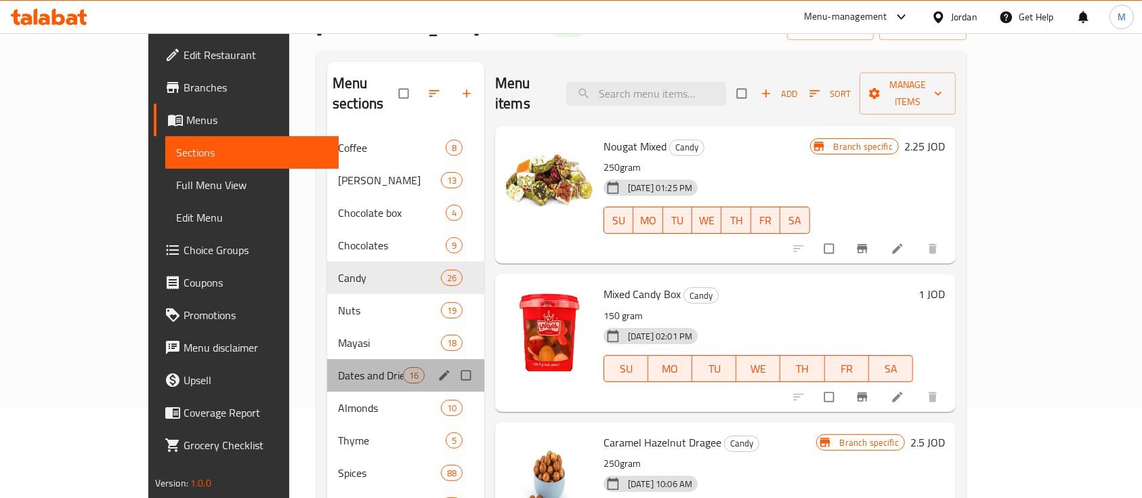
click at [327, 359] on div "Dates and Dried Fruits 16" at bounding box center [405, 375] width 157 height 33
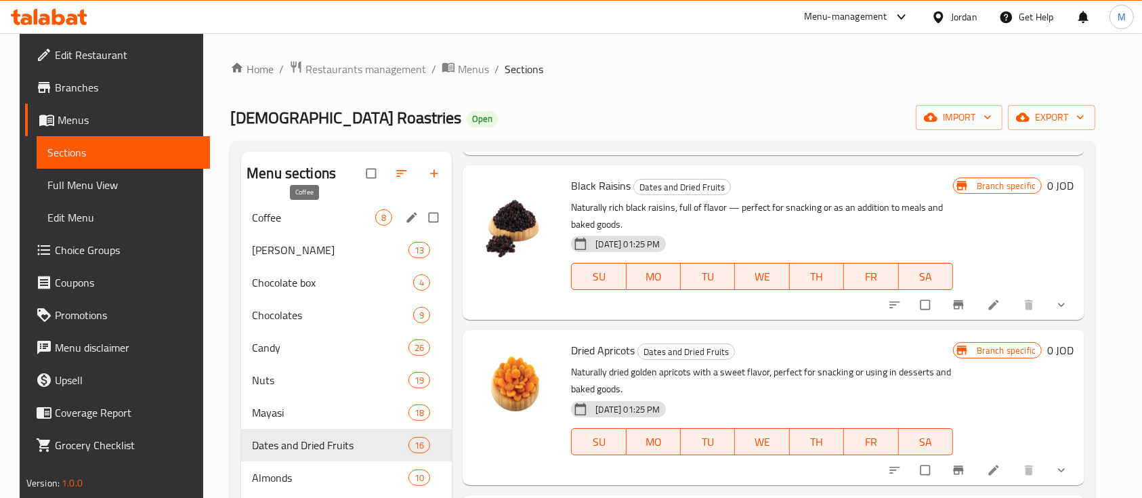
click at [288, 228] on div "Coffee 8" at bounding box center [346, 217] width 211 height 33
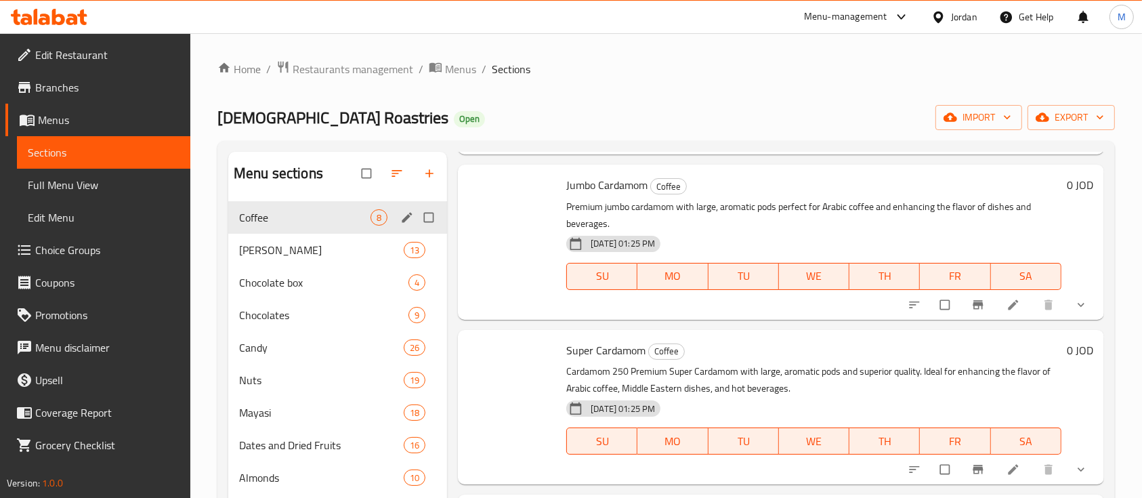
scroll to position [770, 0]
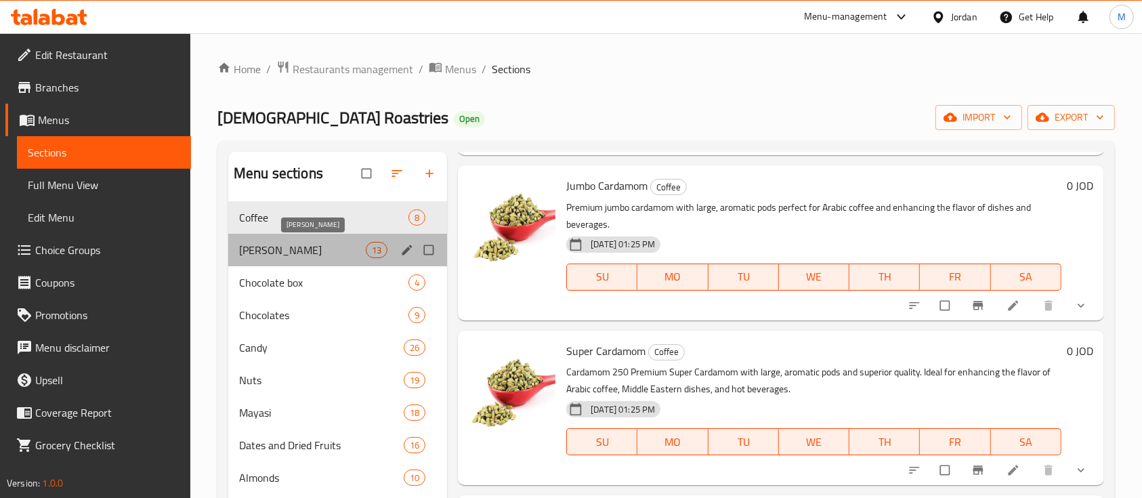
click at [306, 255] on span "[PERSON_NAME]" at bounding box center [302, 250] width 127 height 16
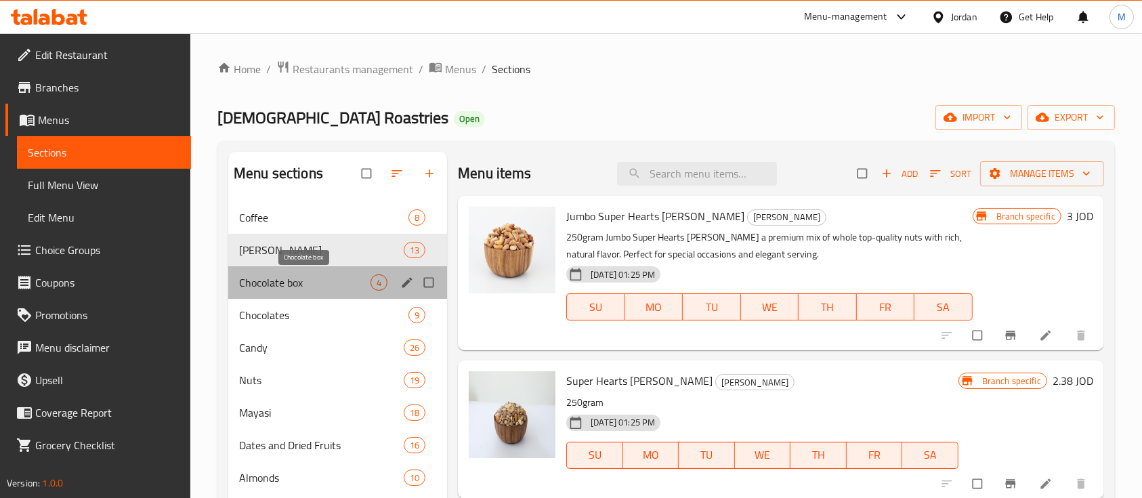
click at [303, 286] on span "Chocolate box" at bounding box center [304, 282] width 131 height 16
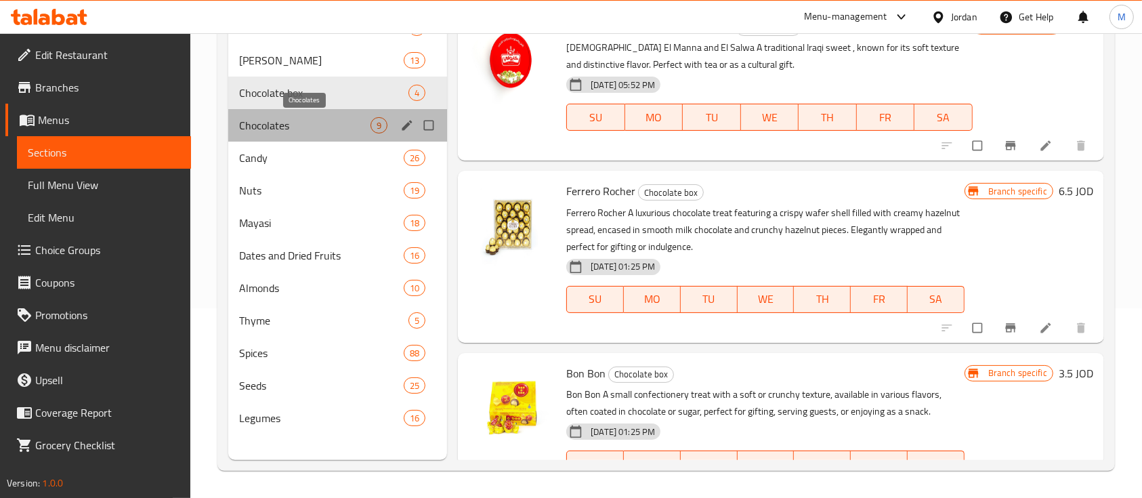
click at [266, 131] on span "Chocolates" at bounding box center [304, 125] width 131 height 16
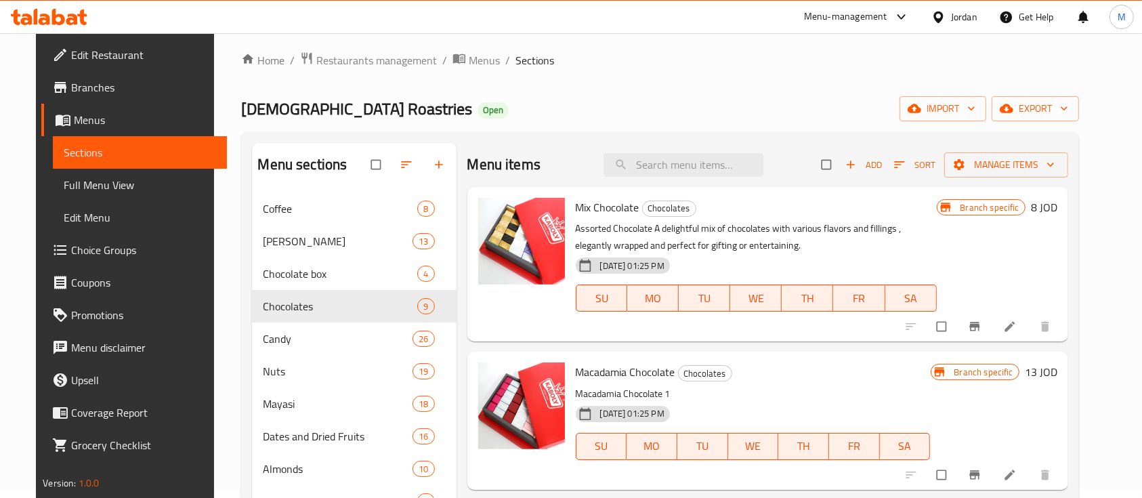
click at [1030, 328] on li at bounding box center [1011, 327] width 38 height 22
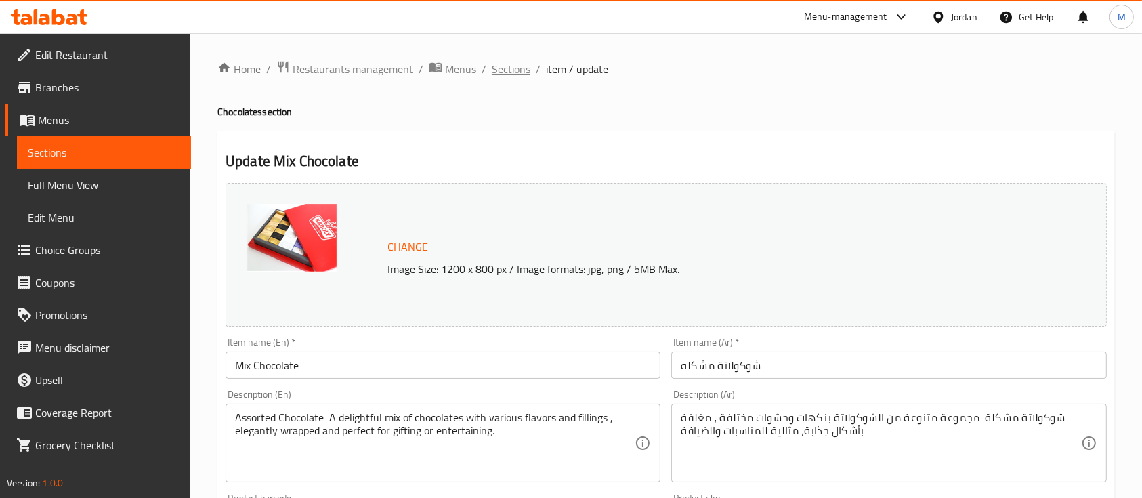
click at [514, 72] on span "Sections" at bounding box center [511, 69] width 39 height 16
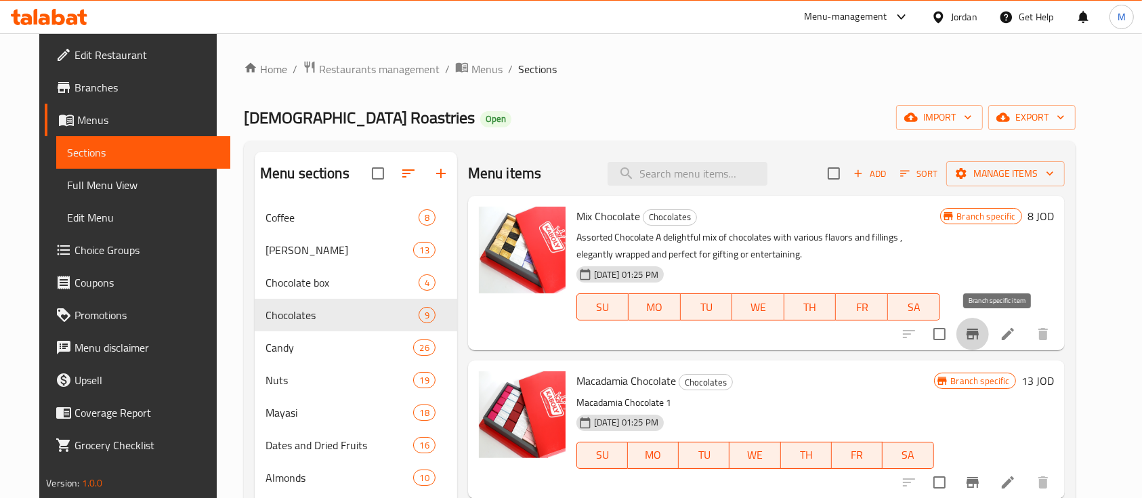
click at [981, 337] on icon "Branch-specific-item" at bounding box center [973, 334] width 16 height 16
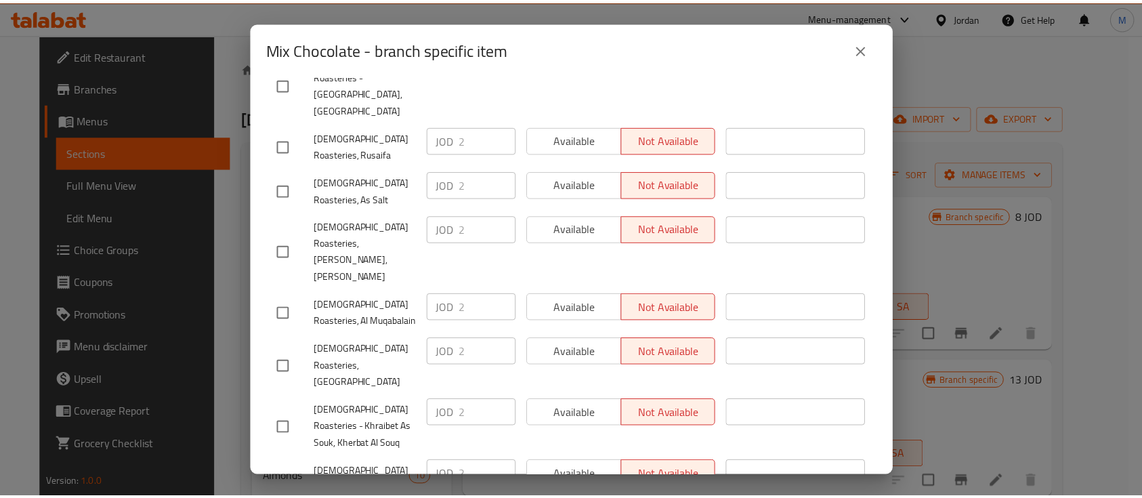
scroll to position [937, 0]
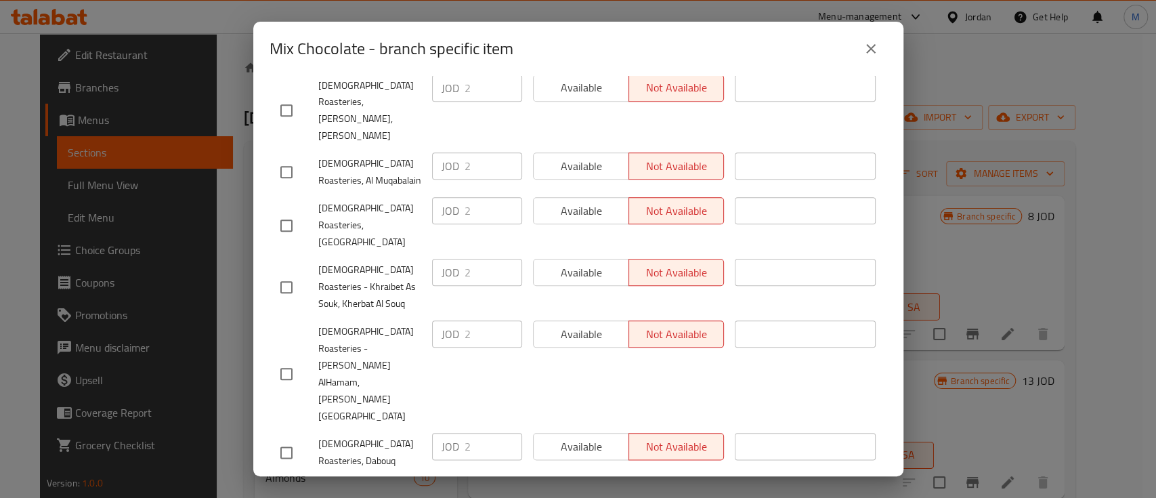
click at [869, 47] on icon "close" at bounding box center [870, 48] width 9 height 9
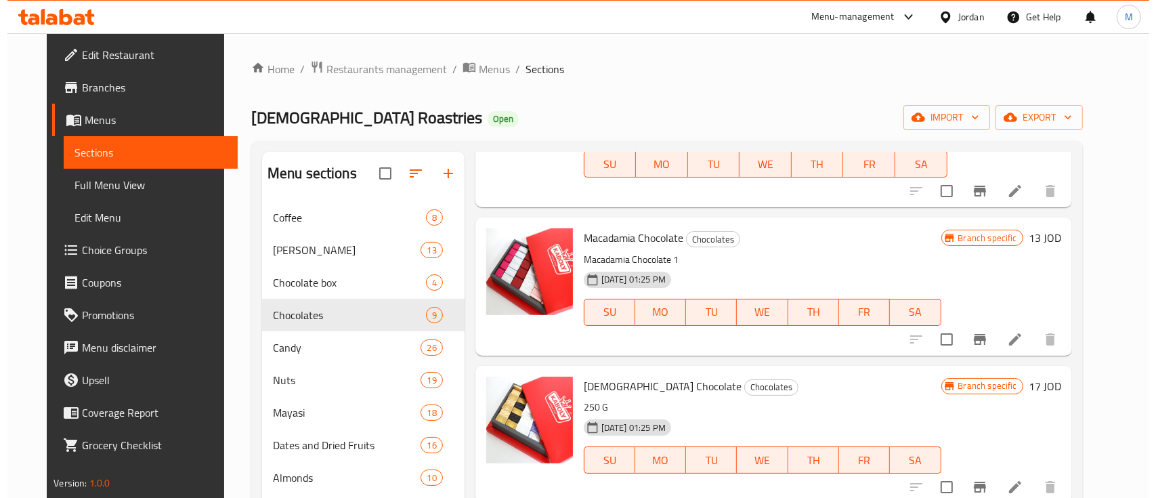
scroll to position [180, 0]
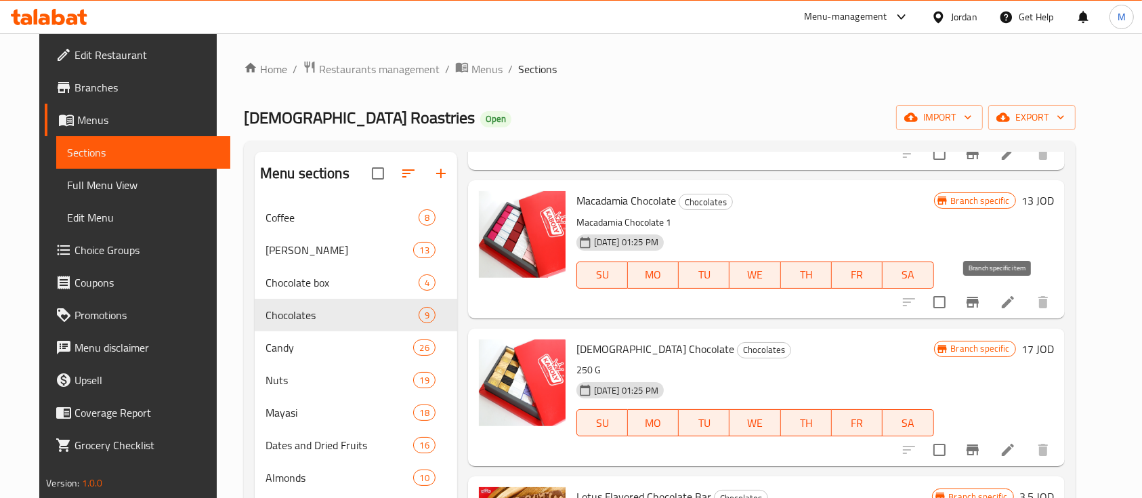
click at [979, 304] on icon "Branch-specific-item" at bounding box center [973, 302] width 12 height 11
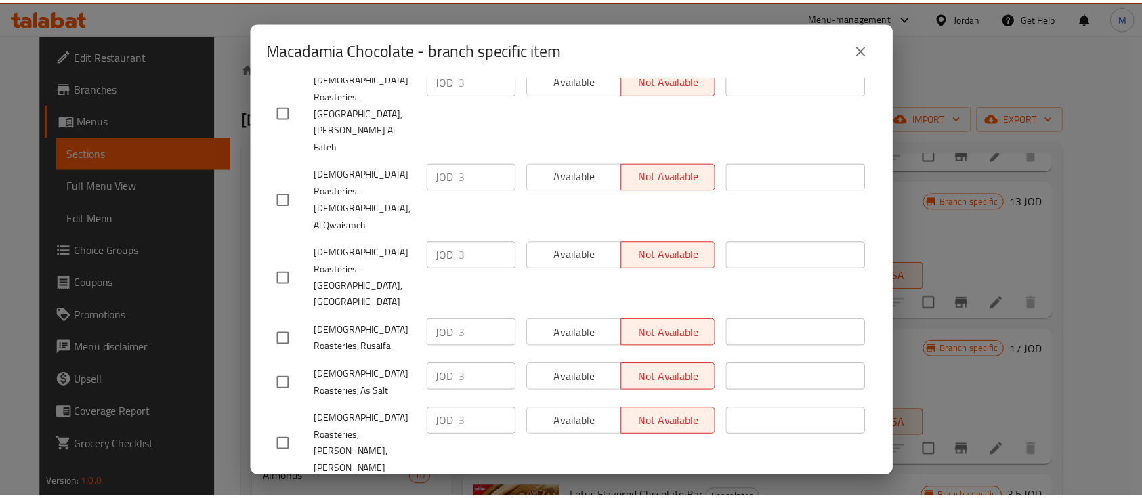
scroll to position [937, 0]
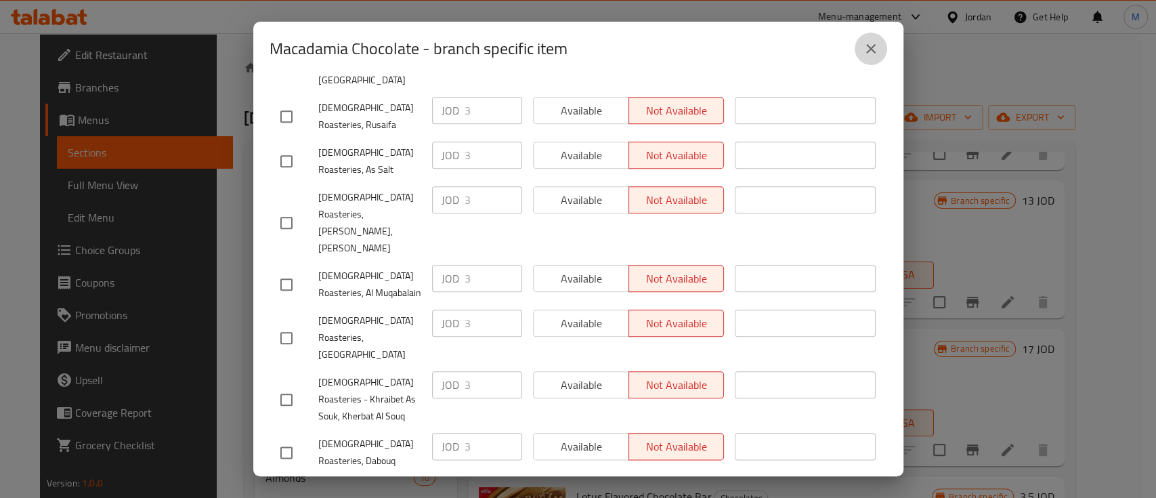
click at [874, 46] on icon "close" at bounding box center [871, 49] width 16 height 16
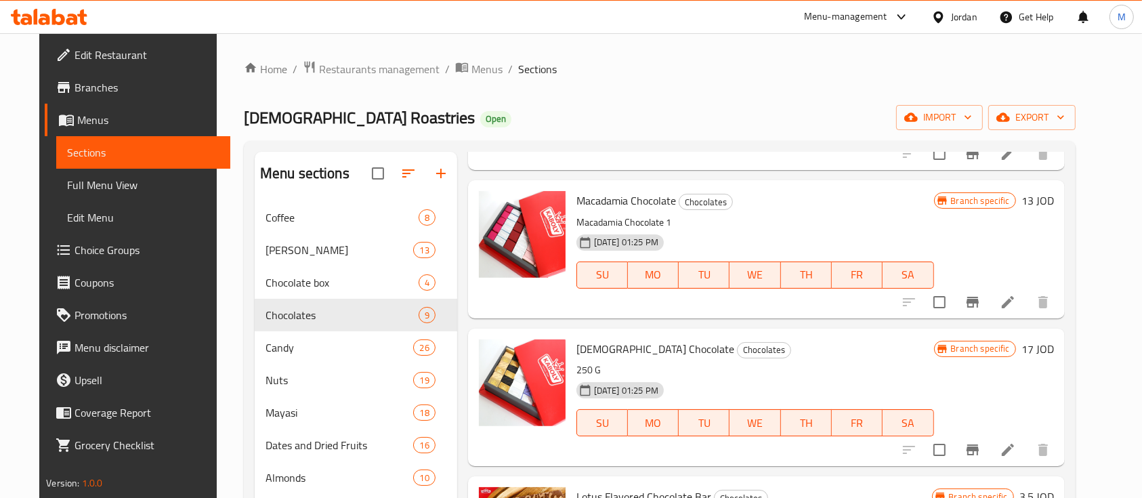
scroll to position [0, 0]
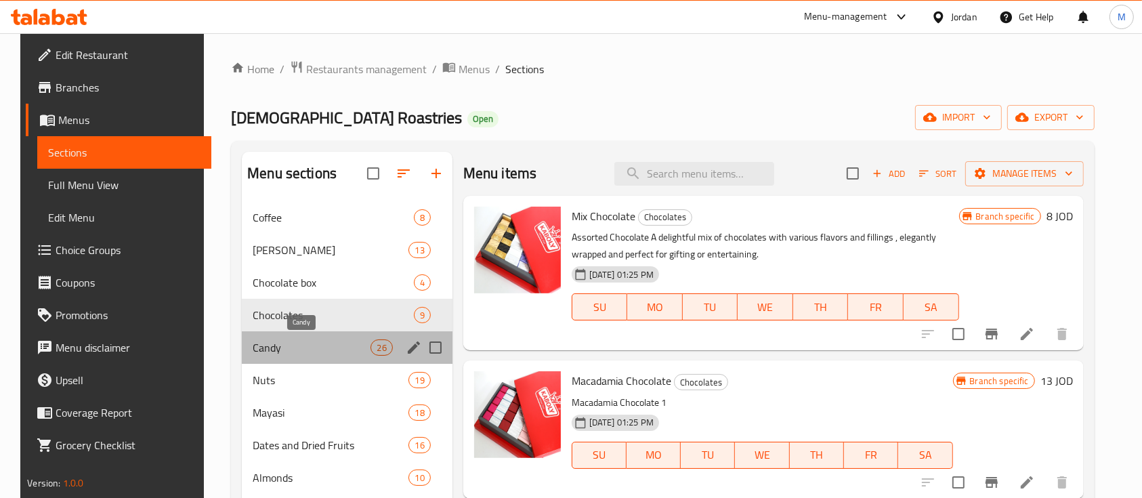
click at [291, 345] on span "Candy" at bounding box center [312, 347] width 118 height 16
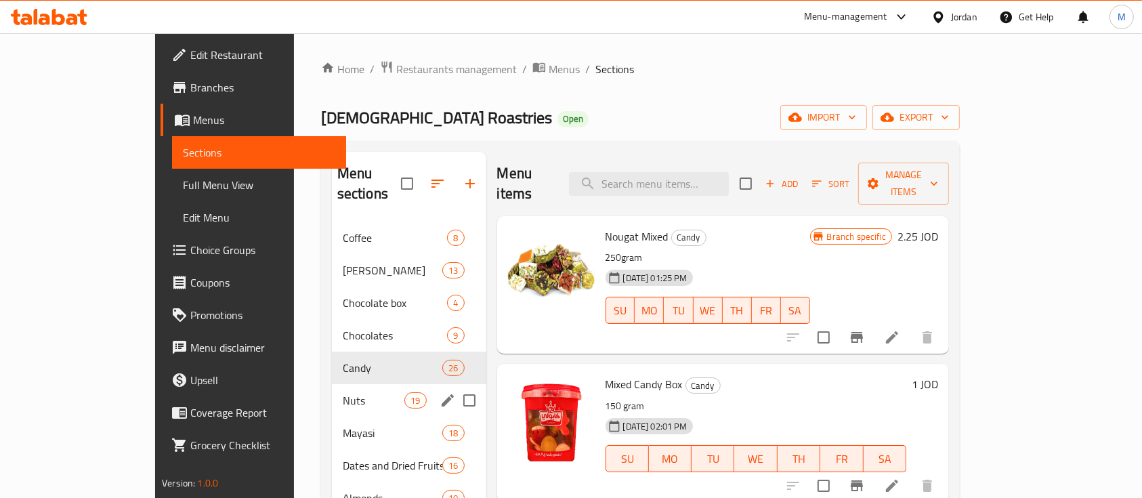
click at [332, 387] on div "Nuts 19" at bounding box center [409, 400] width 154 height 33
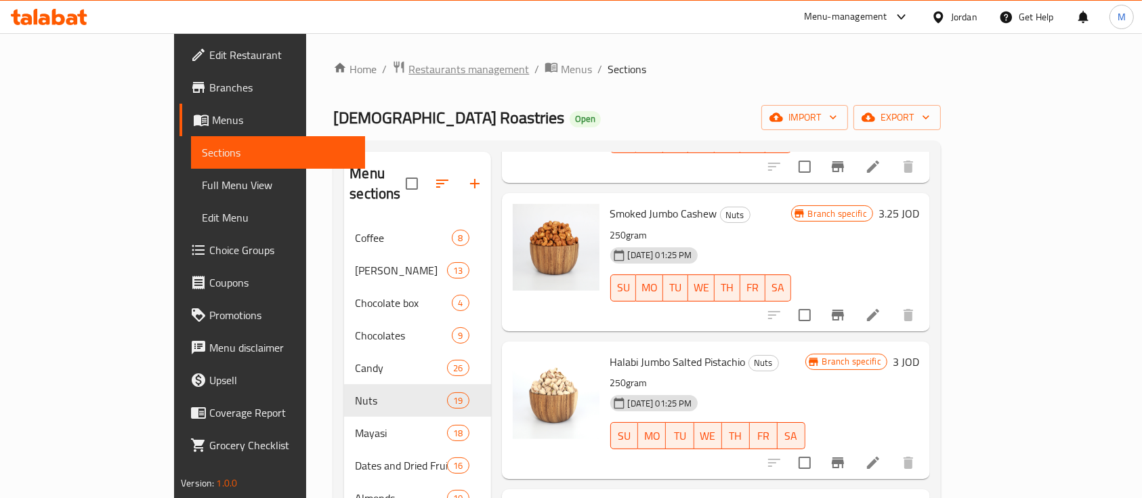
click at [408, 61] on span "Restaurants management" at bounding box center [468, 69] width 121 height 16
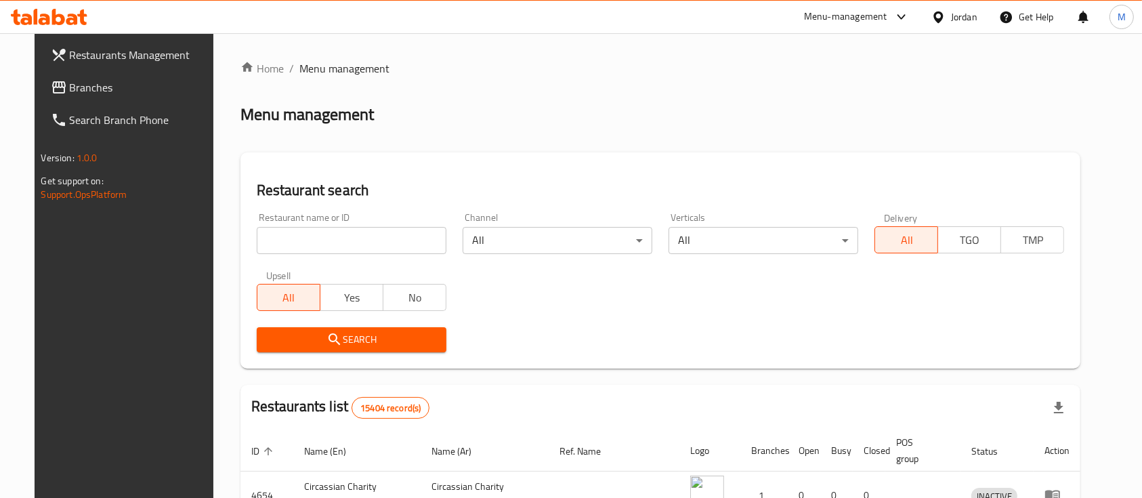
click at [354, 241] on input "search" at bounding box center [352, 240] width 190 height 27
type input "Dajaj Al khair"
click button "Search" at bounding box center [352, 339] width 190 height 25
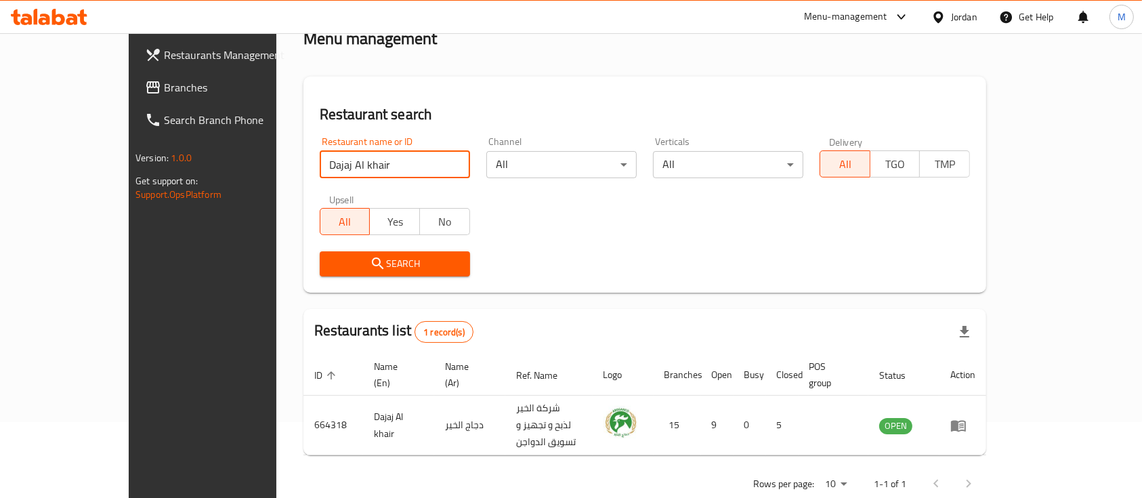
scroll to position [79, 0]
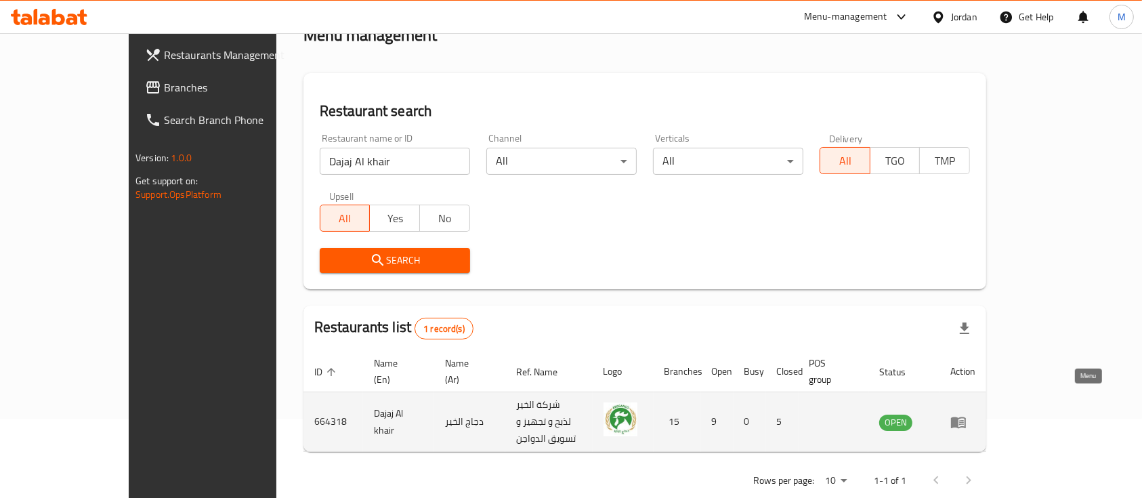
click at [966, 417] on icon "enhanced table" at bounding box center [958, 423] width 15 height 12
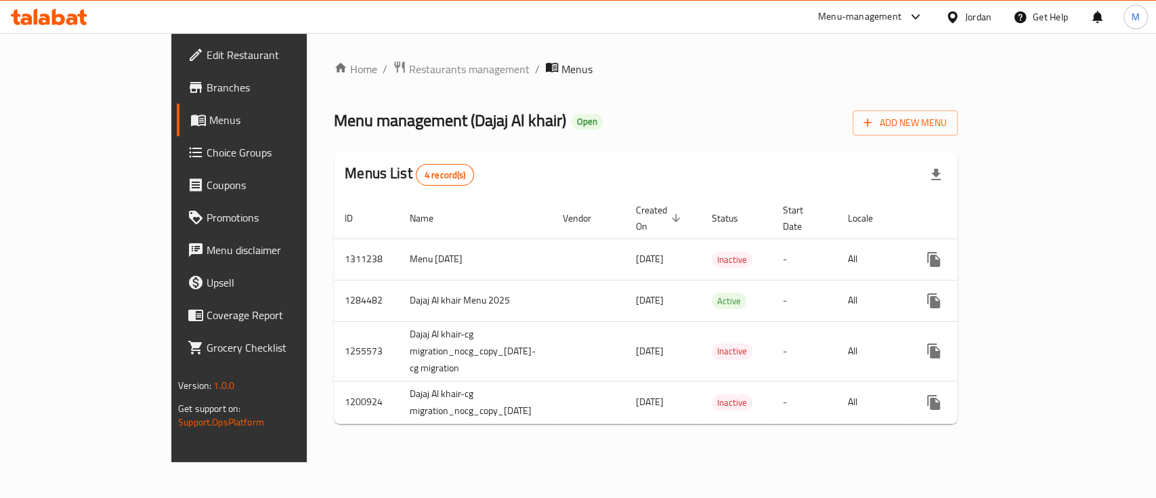
click at [207, 89] on span "Branches" at bounding box center [280, 87] width 147 height 16
